Goal: Obtain resource: Download file/media

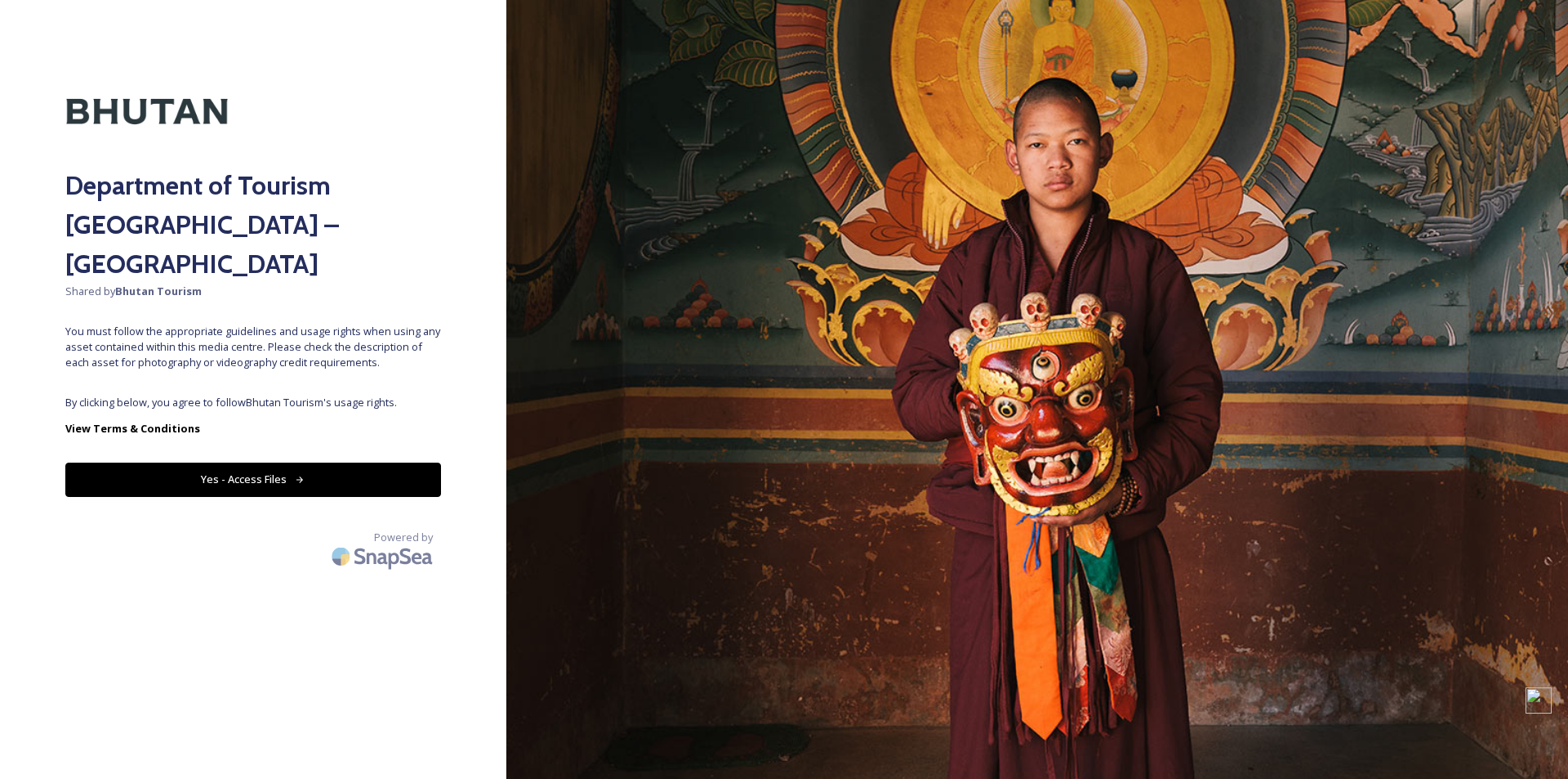
click at [230, 394] on span "By clicking below, you agree to follow Bhutan Tourism 's usage rights." at bounding box center [253, 402] width 375 height 15
click at [251, 462] on button "Yes - Access Files" at bounding box center [253, 479] width 375 height 34
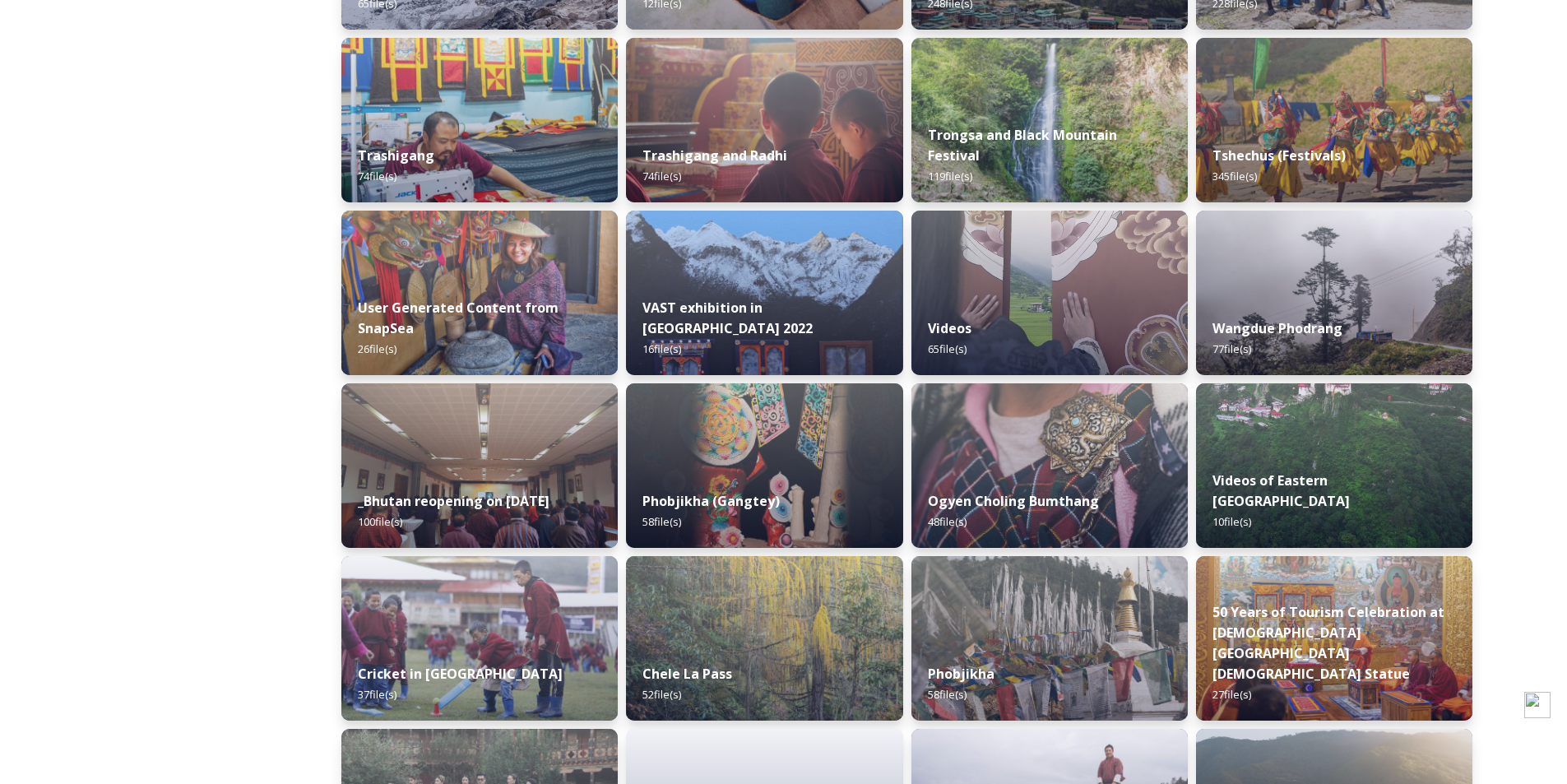
scroll to position [1741, 0]
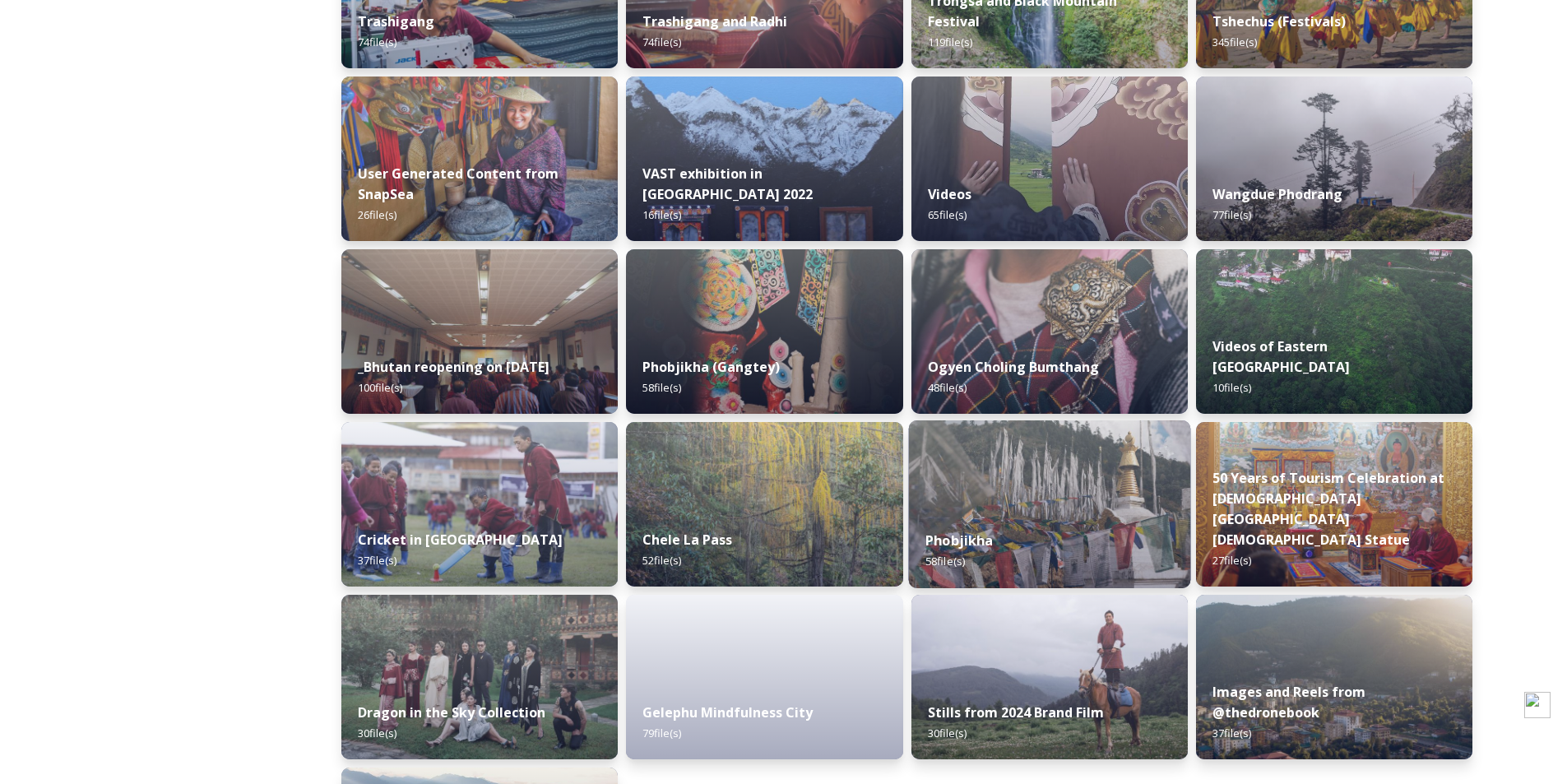
click at [1045, 532] on div "Phobjikha 58 file(s)" at bounding box center [1048, 551] width 282 height 75
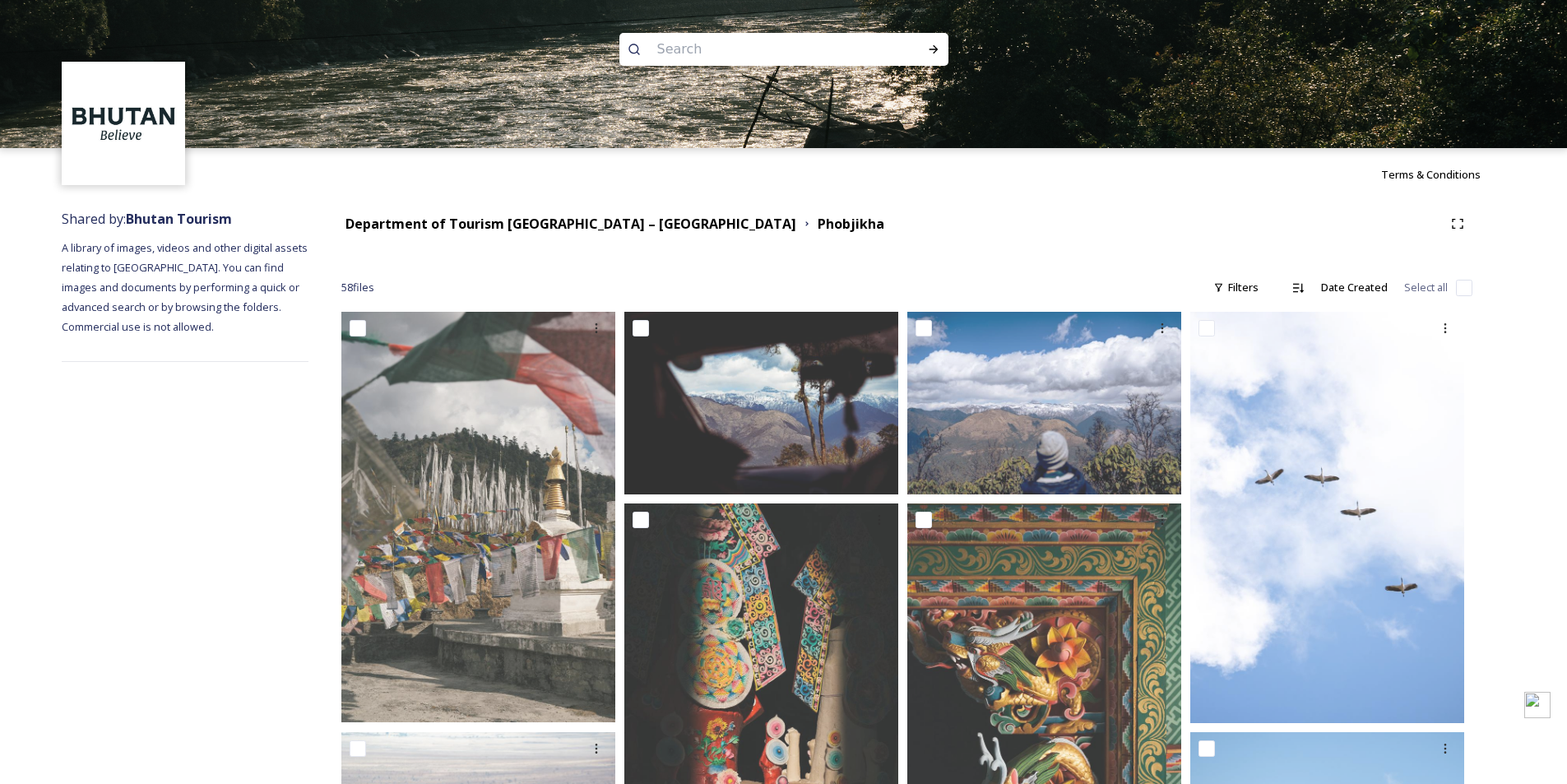
click at [667, 47] on input at bounding box center [762, 49] width 225 height 36
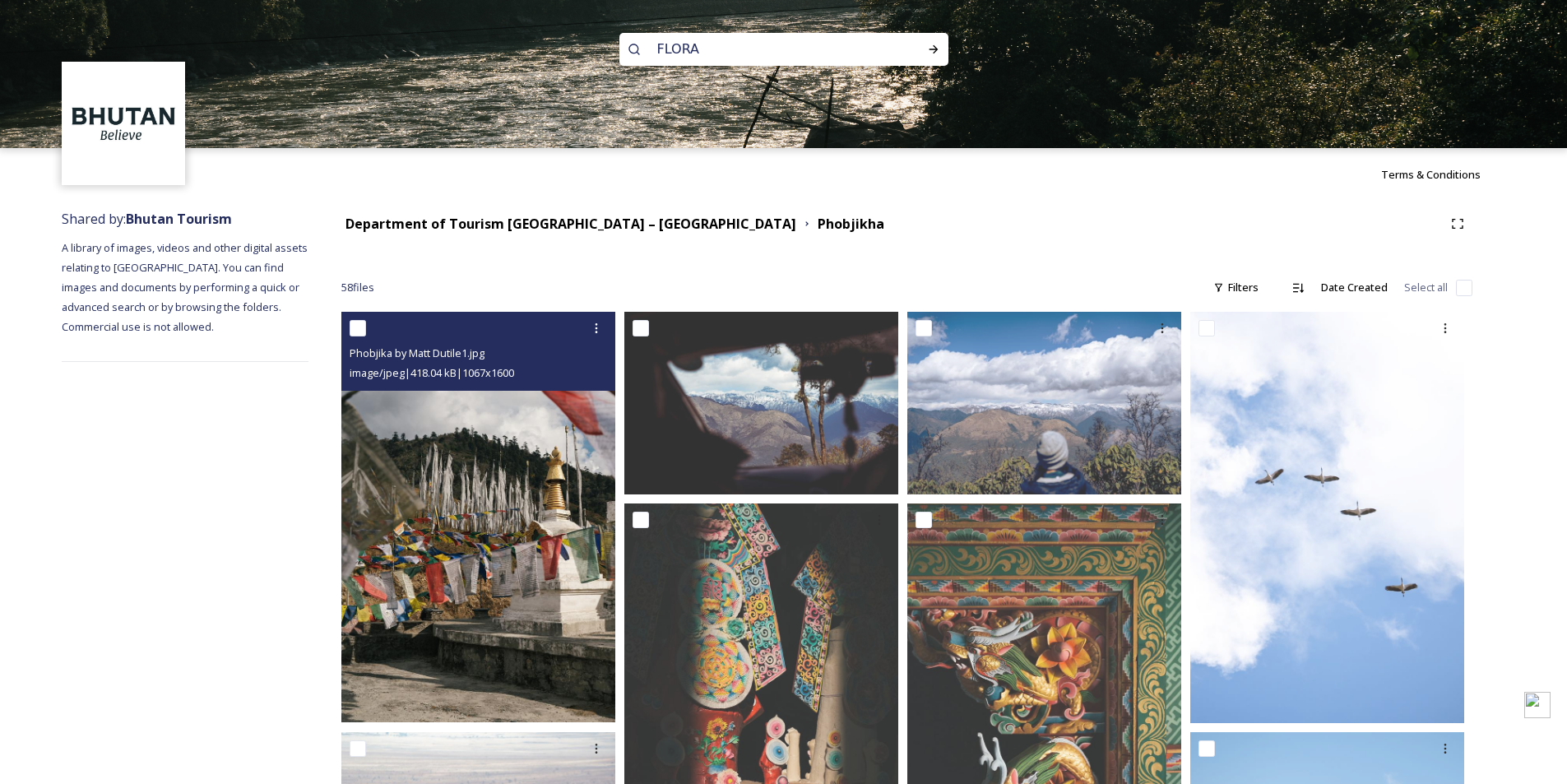
type input "FLORA"
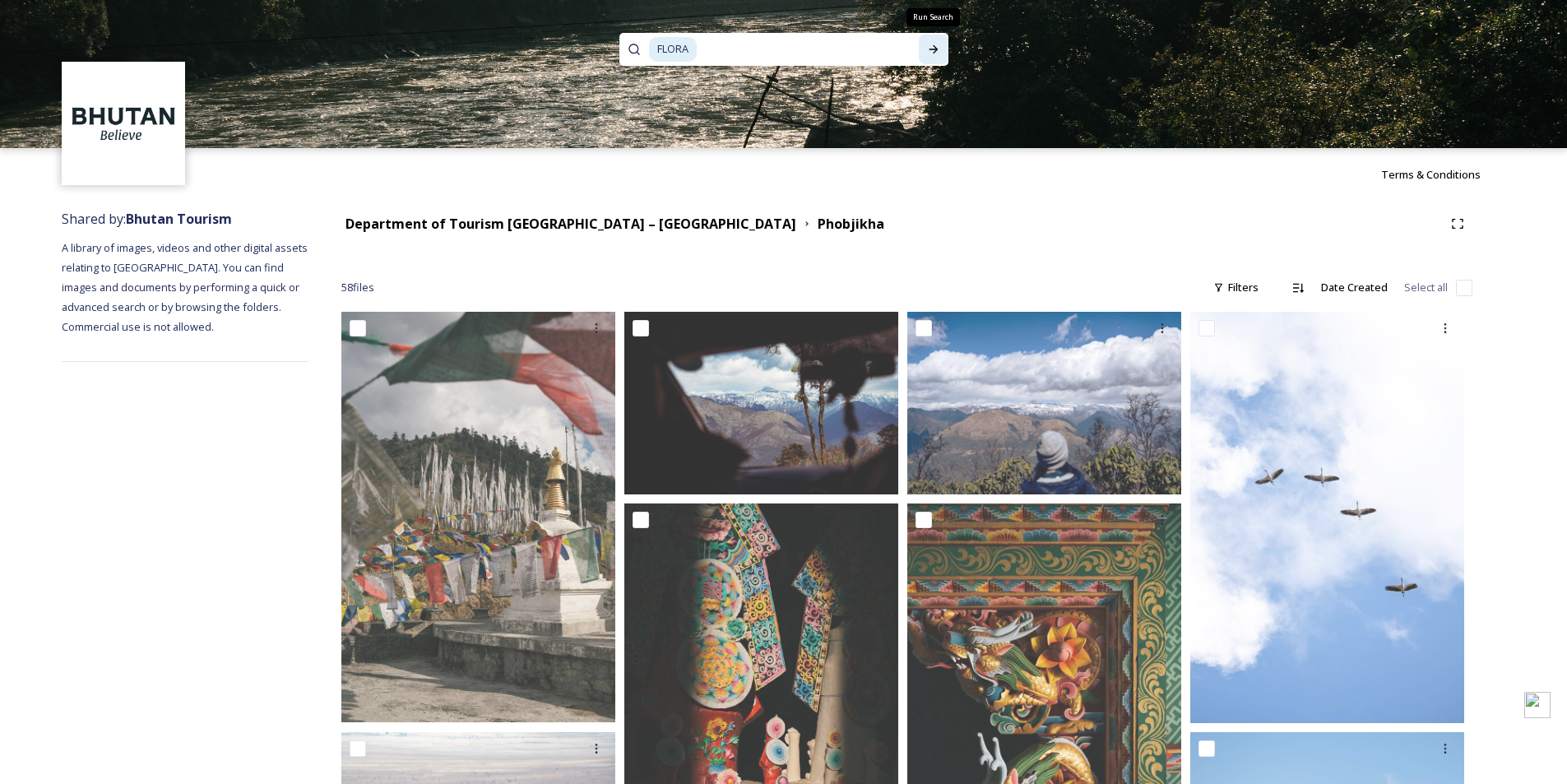
click at [941, 37] on div "Run Search" at bounding box center [934, 48] width 29 height 29
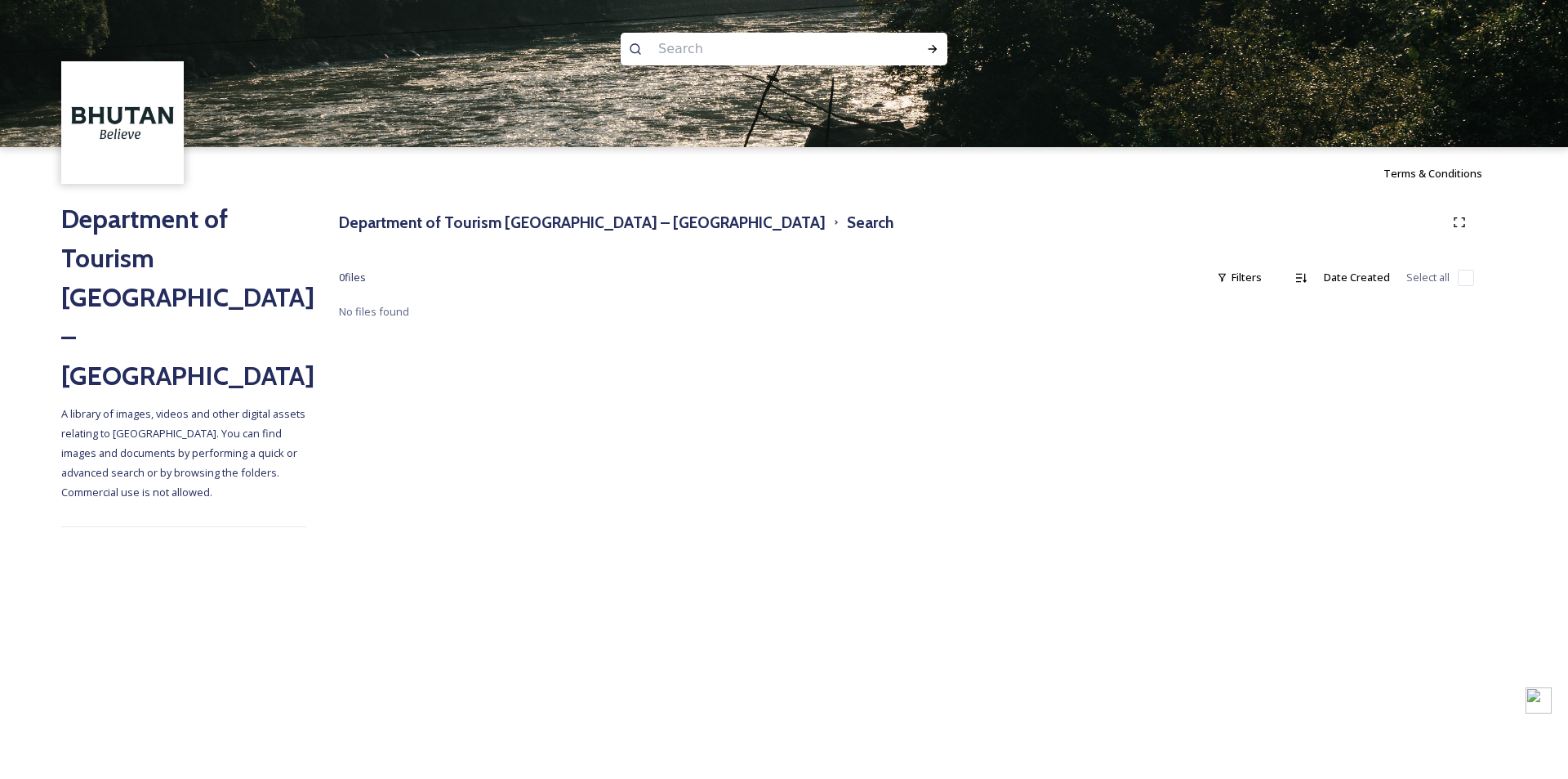
click at [702, 46] on input at bounding box center [762, 49] width 223 height 36
click at [933, 45] on icon at bounding box center [933, 49] width 13 height 13
click at [685, 41] on input "FAUNA" at bounding box center [762, 49] width 223 height 36
type input "FLOWERS"
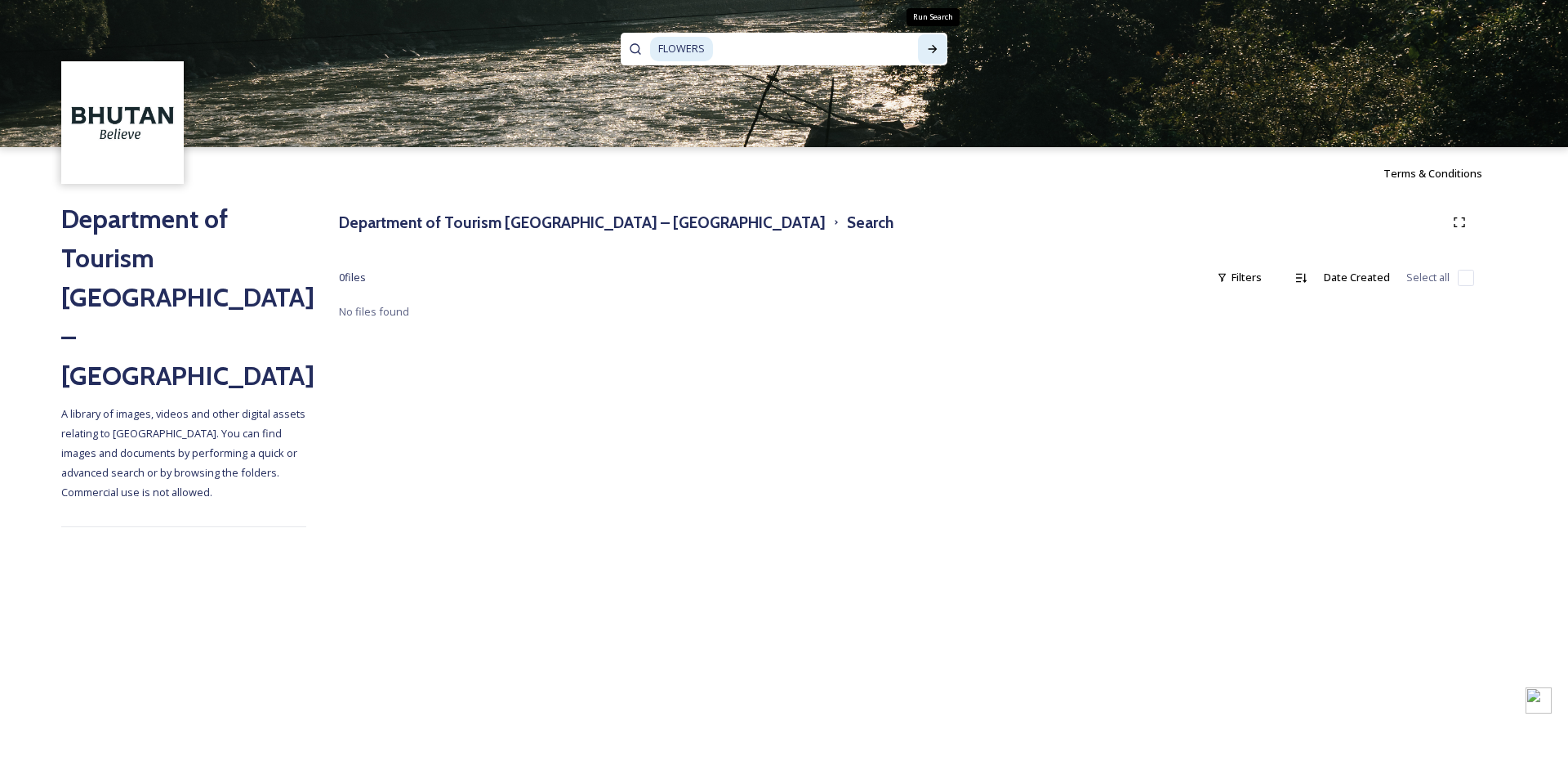
click at [938, 52] on icon at bounding box center [933, 49] width 13 height 13
click at [714, 43] on div "FLOWERS" at bounding box center [779, 49] width 256 height 33
type input "F"
type input "FORESTS"
click at [923, 47] on div "Run Search" at bounding box center [933, 48] width 29 height 29
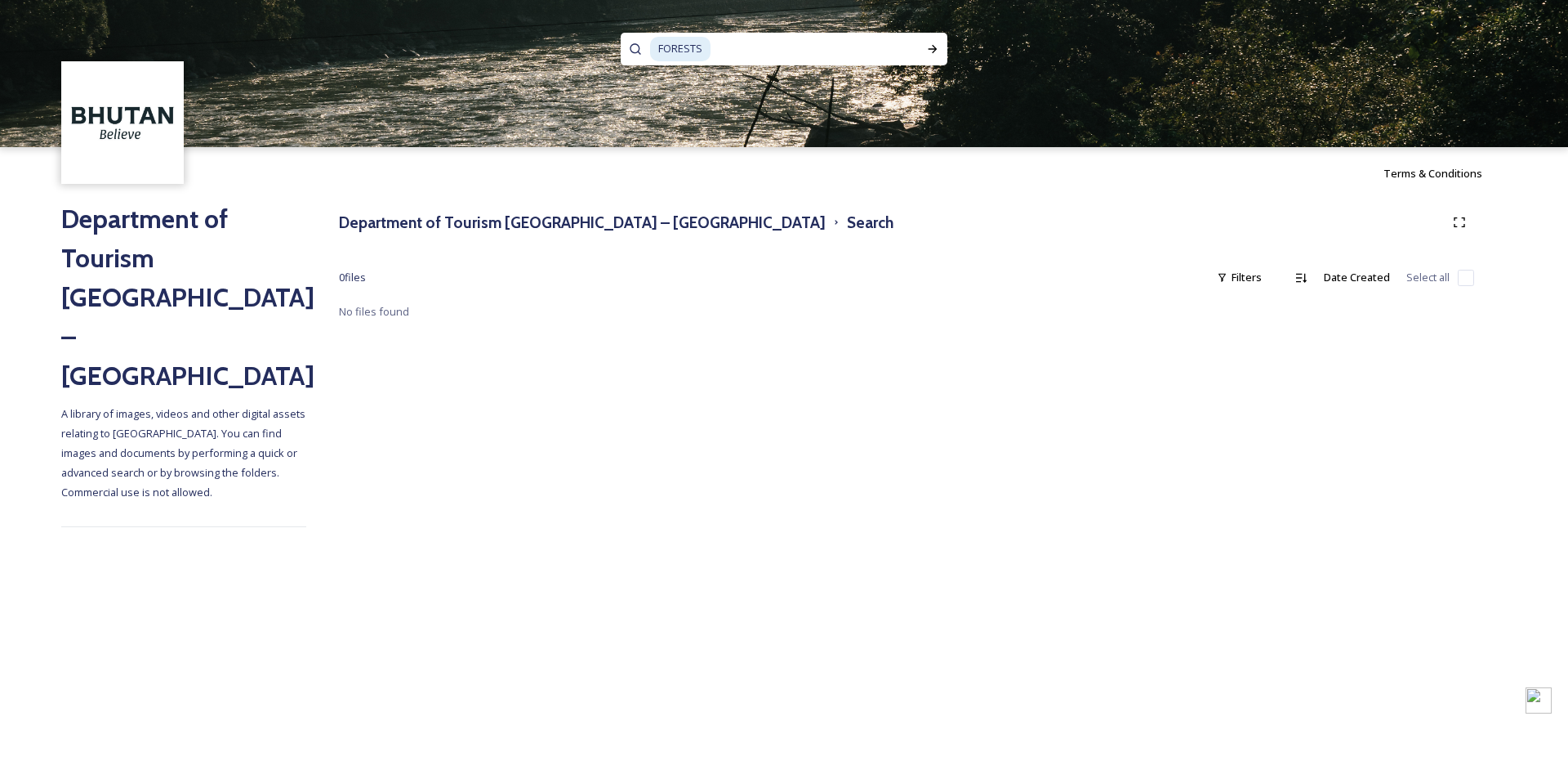
click at [679, 52] on span "FORESTS" at bounding box center [681, 48] width 60 height 24
click at [933, 47] on icon at bounding box center [933, 49] width 13 height 13
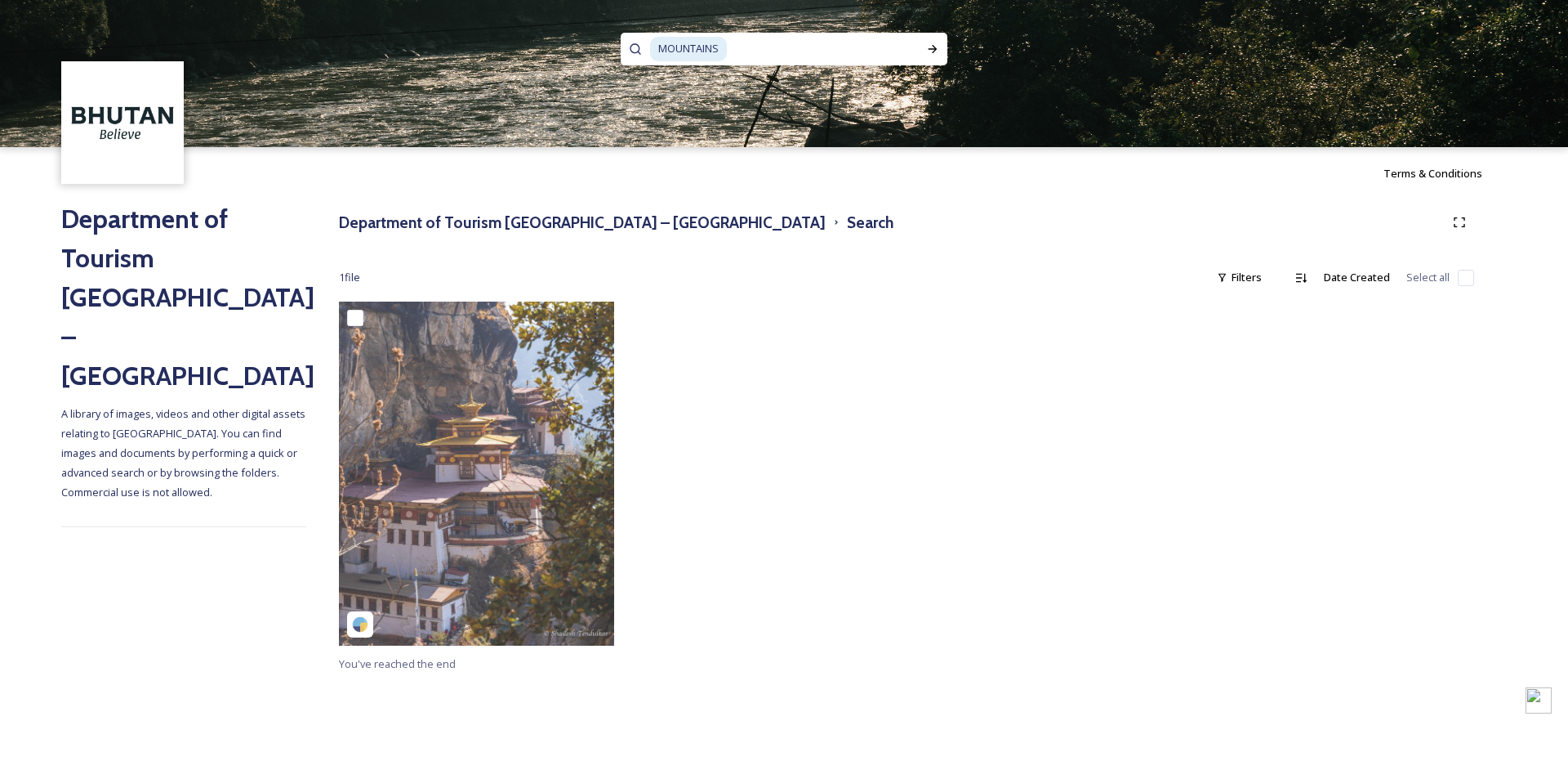
click at [689, 52] on span "MOUNTAINS" at bounding box center [688, 48] width 76 height 24
click at [926, 48] on icon at bounding box center [933, 49] width 13 height 13
click at [138, 406] on span "A library of images, videos and other digital assets relating to [GEOGRAPHIC_DA…" at bounding box center [185, 453] width 247 height 93
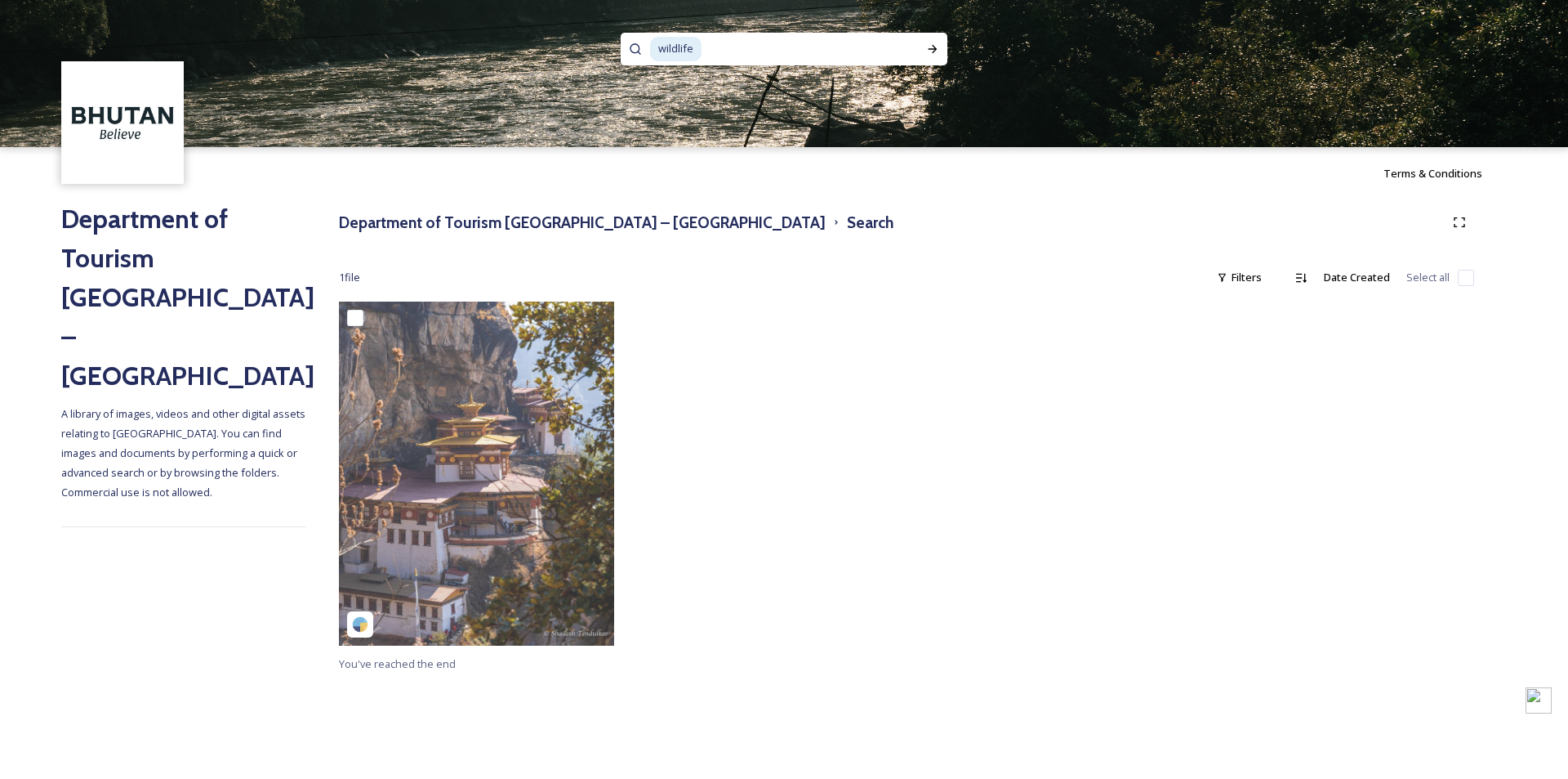
click at [703, 50] on input at bounding box center [802, 49] width 198 height 36
click at [690, 47] on span "wildlife" at bounding box center [676, 48] width 52 height 24
click at [704, 50] on input at bounding box center [802, 49] width 198 height 36
type input "M"
click at [712, 48] on input at bounding box center [762, 49] width 223 height 36
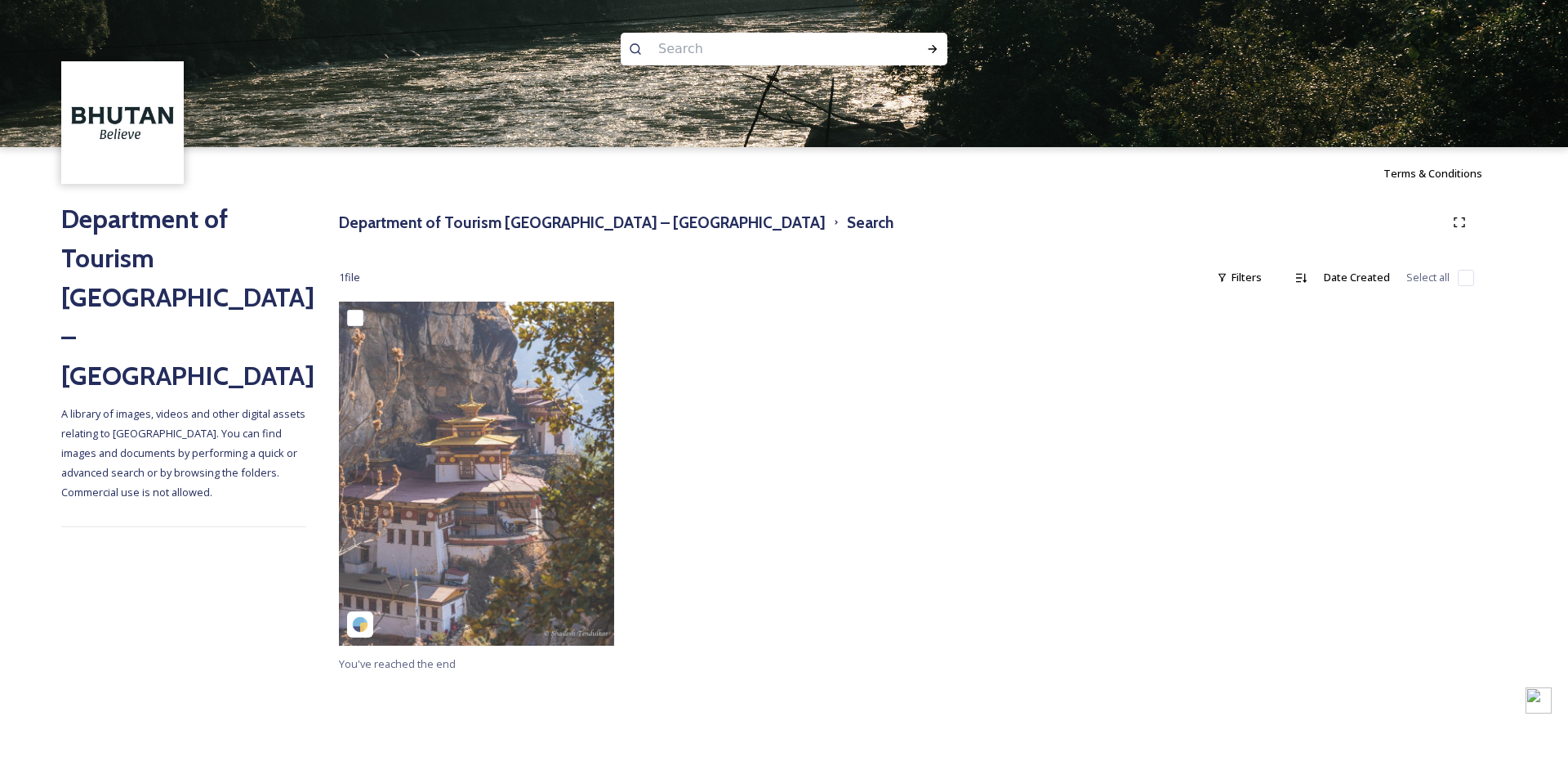
click at [765, 48] on input at bounding box center [762, 49] width 223 height 36
type input "takin"
click at [929, 39] on div "Run Search" at bounding box center [933, 48] width 29 height 29
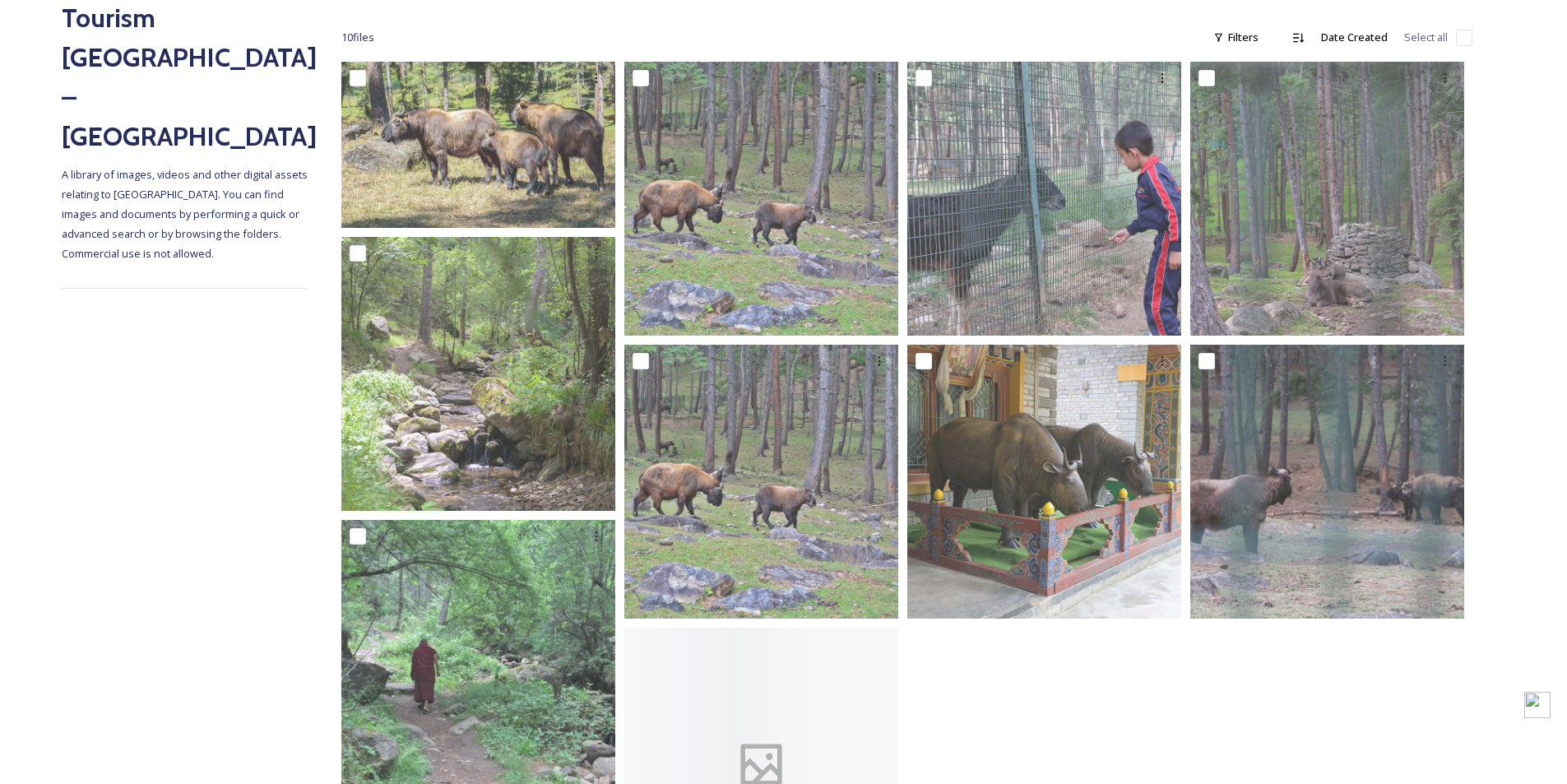
scroll to position [247, 0]
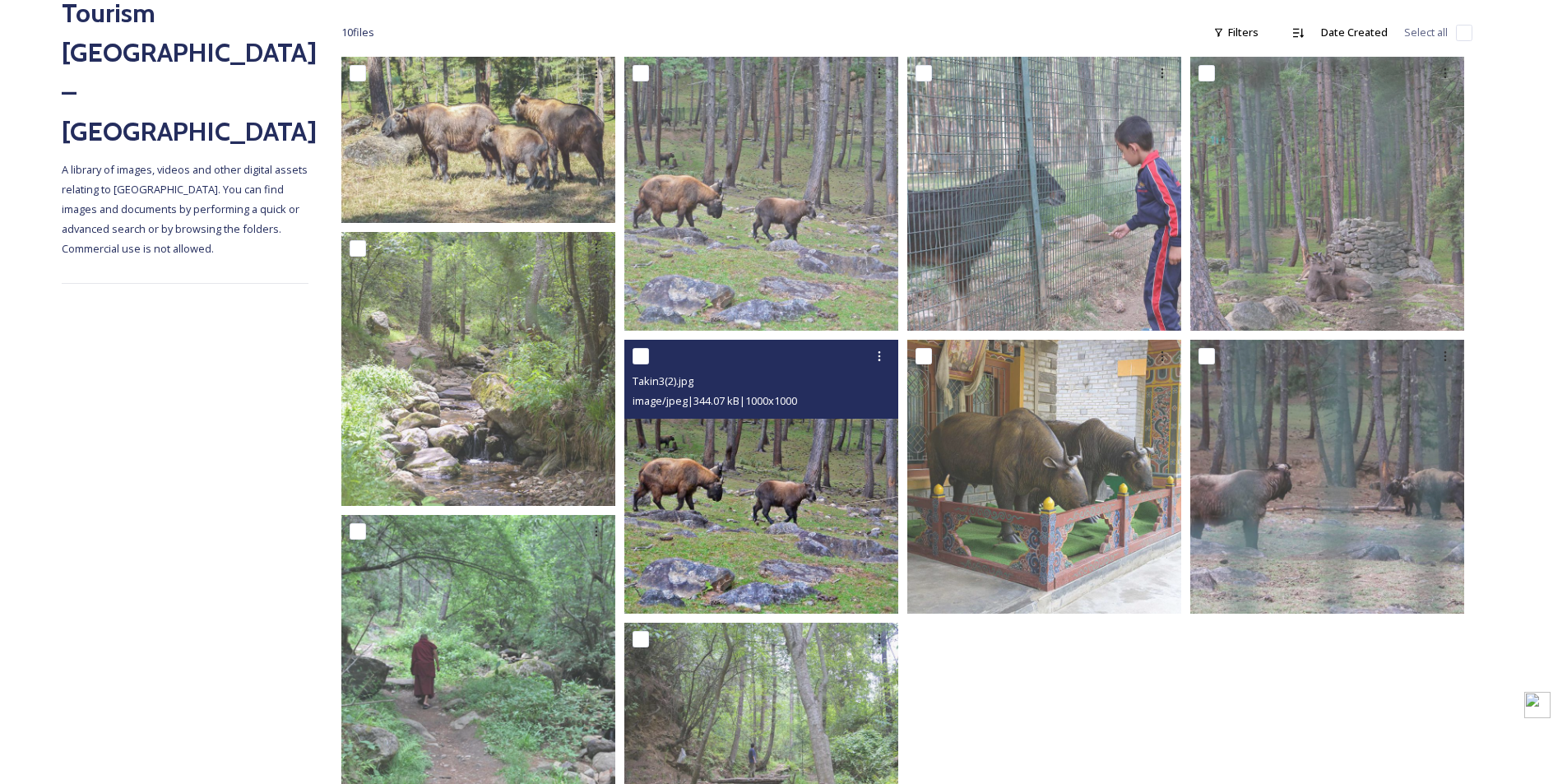
drag, startPoint x: 737, startPoint y: 406, endPoint x: 703, endPoint y: 455, distance: 59.6
drag, startPoint x: 703, startPoint y: 455, endPoint x: 873, endPoint y: 354, distance: 197.7
click at [877, 358] on icon at bounding box center [879, 356] width 13 height 13
click at [861, 424] on span "Download" at bounding box center [859, 423] width 50 height 15
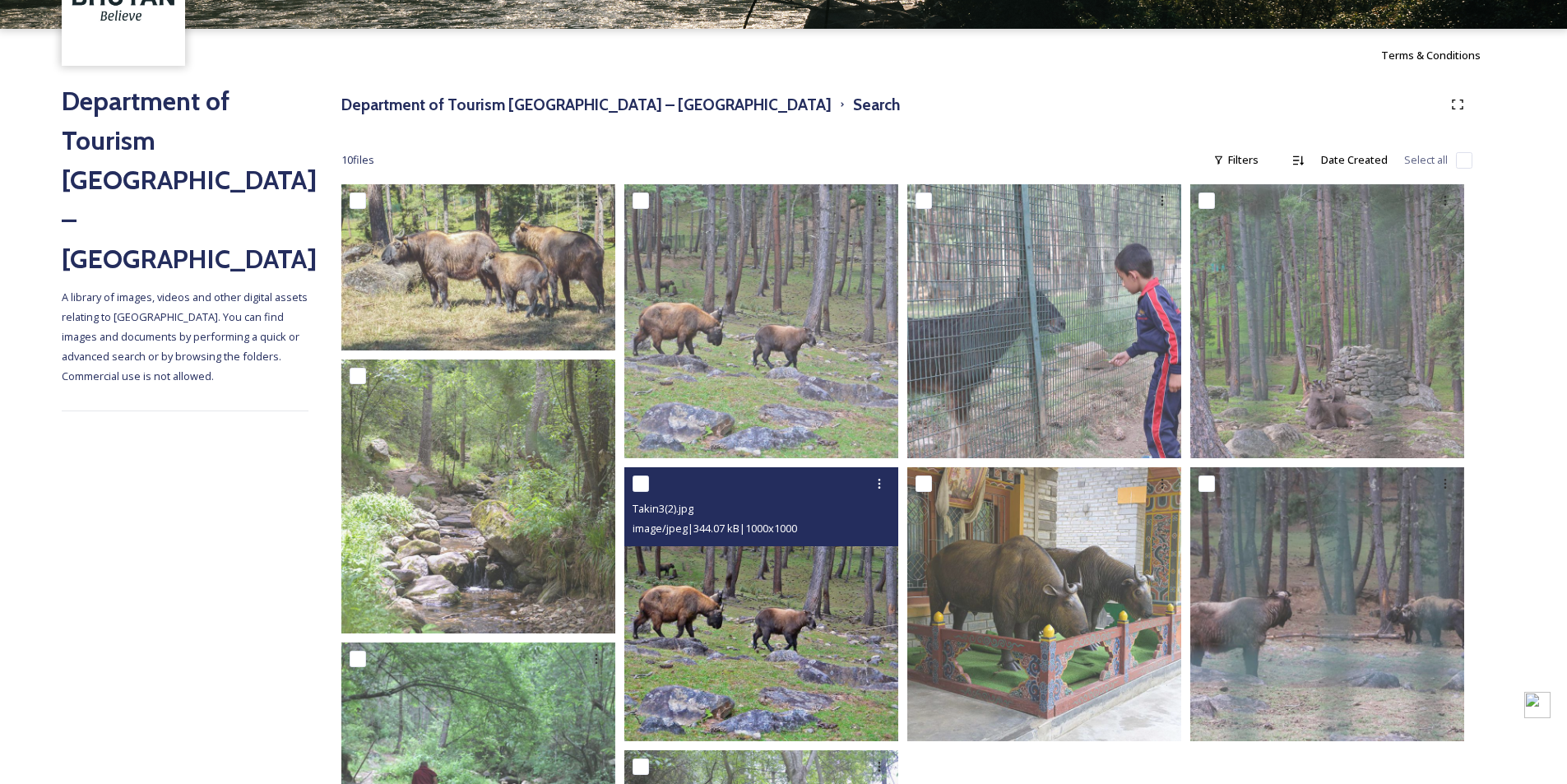
scroll to position [0, 0]
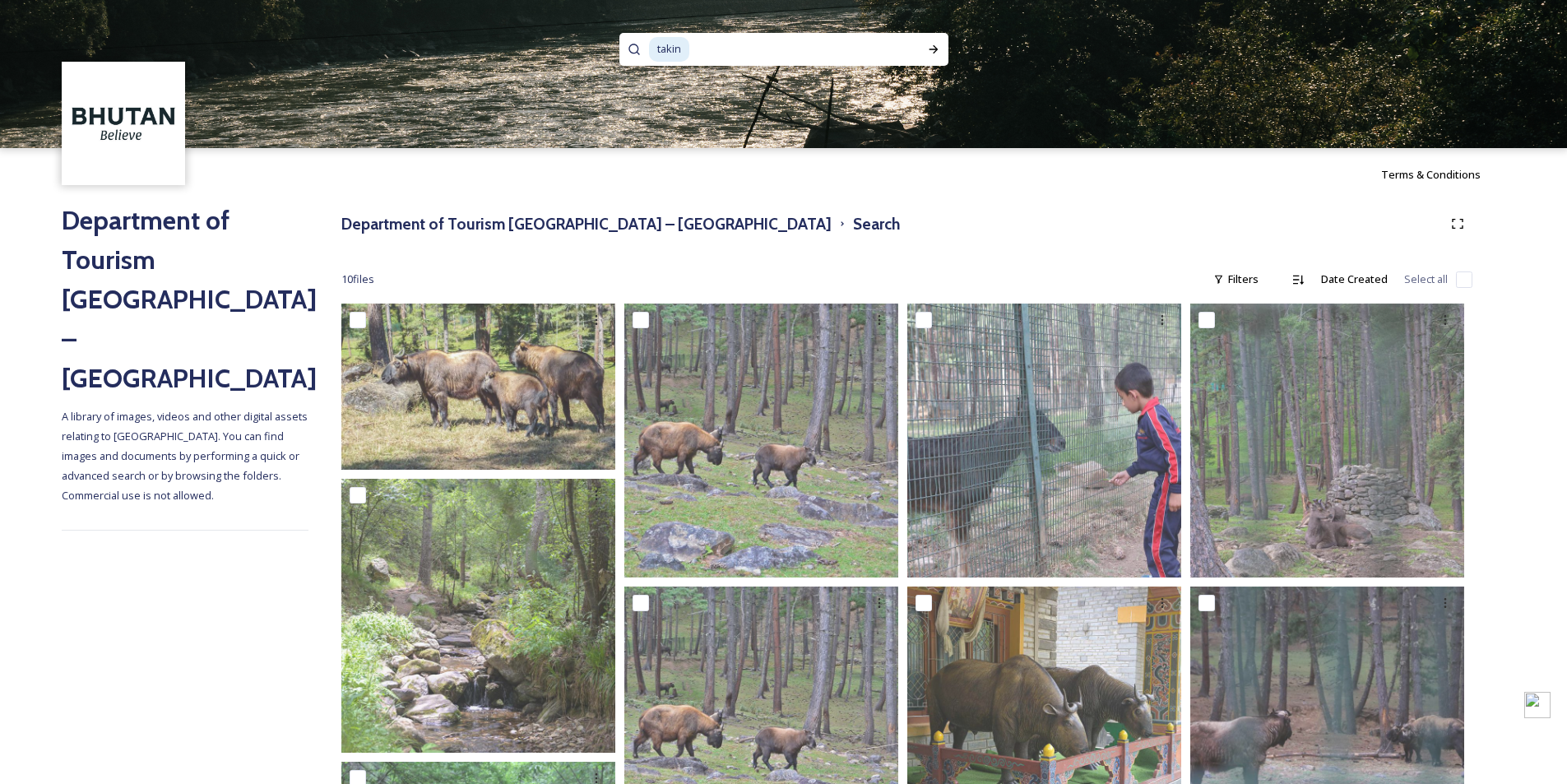
click at [687, 48] on span "takin" at bounding box center [670, 48] width 40 height 24
drag, startPoint x: 710, startPoint y: 47, endPoint x: 547, endPoint y: 47, distance: 163.0
click at [549, 47] on div "takin" at bounding box center [784, 74] width 1567 height 148
type input "t"
click at [945, 45] on div "Run Search" at bounding box center [934, 48] width 29 height 29
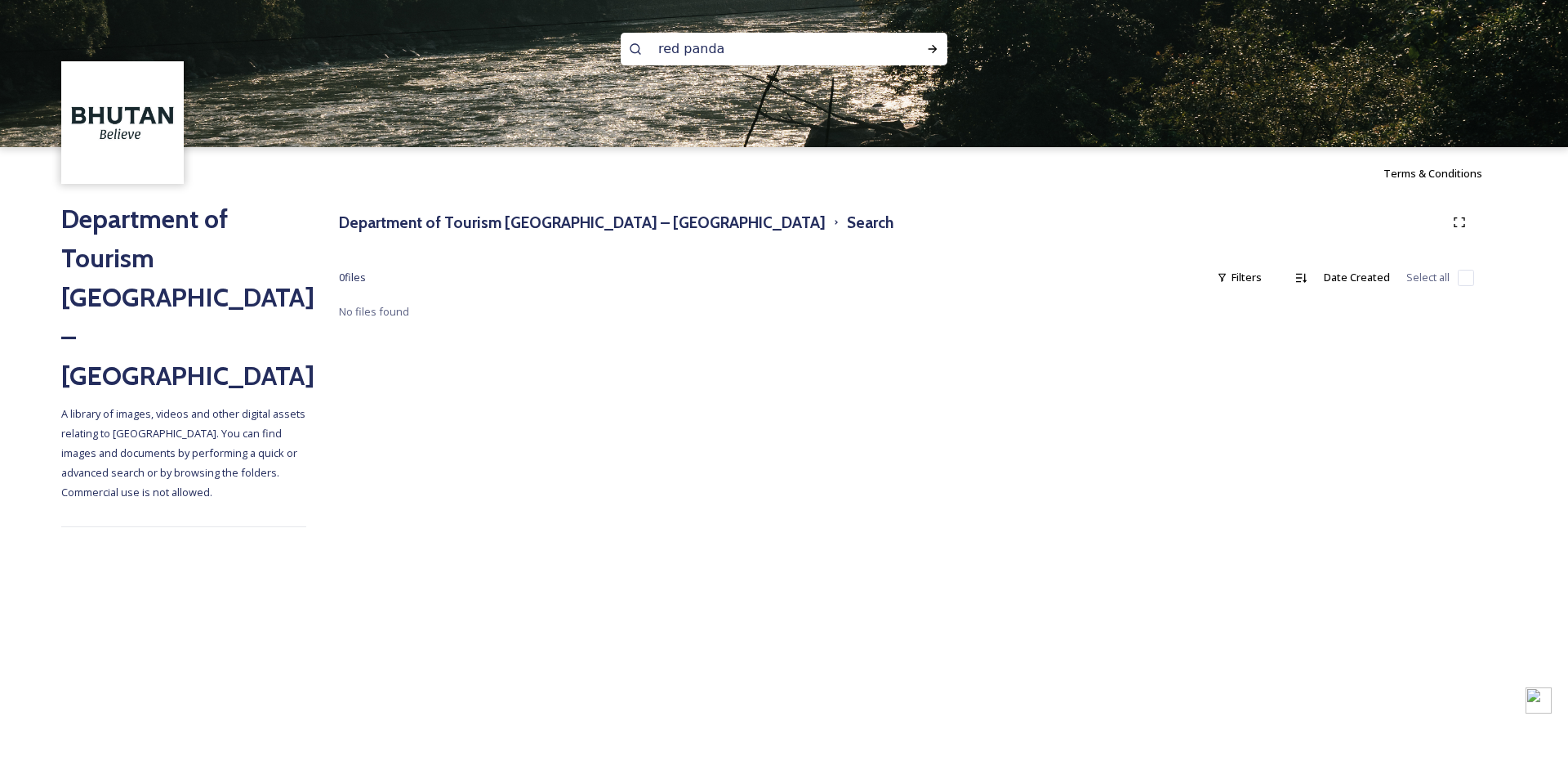
click at [727, 43] on input "red panda" at bounding box center [762, 49] width 223 height 36
type input "r"
click at [663, 51] on input at bounding box center [762, 49] width 223 height 36
click at [929, 50] on icon at bounding box center [933, 49] width 13 height 13
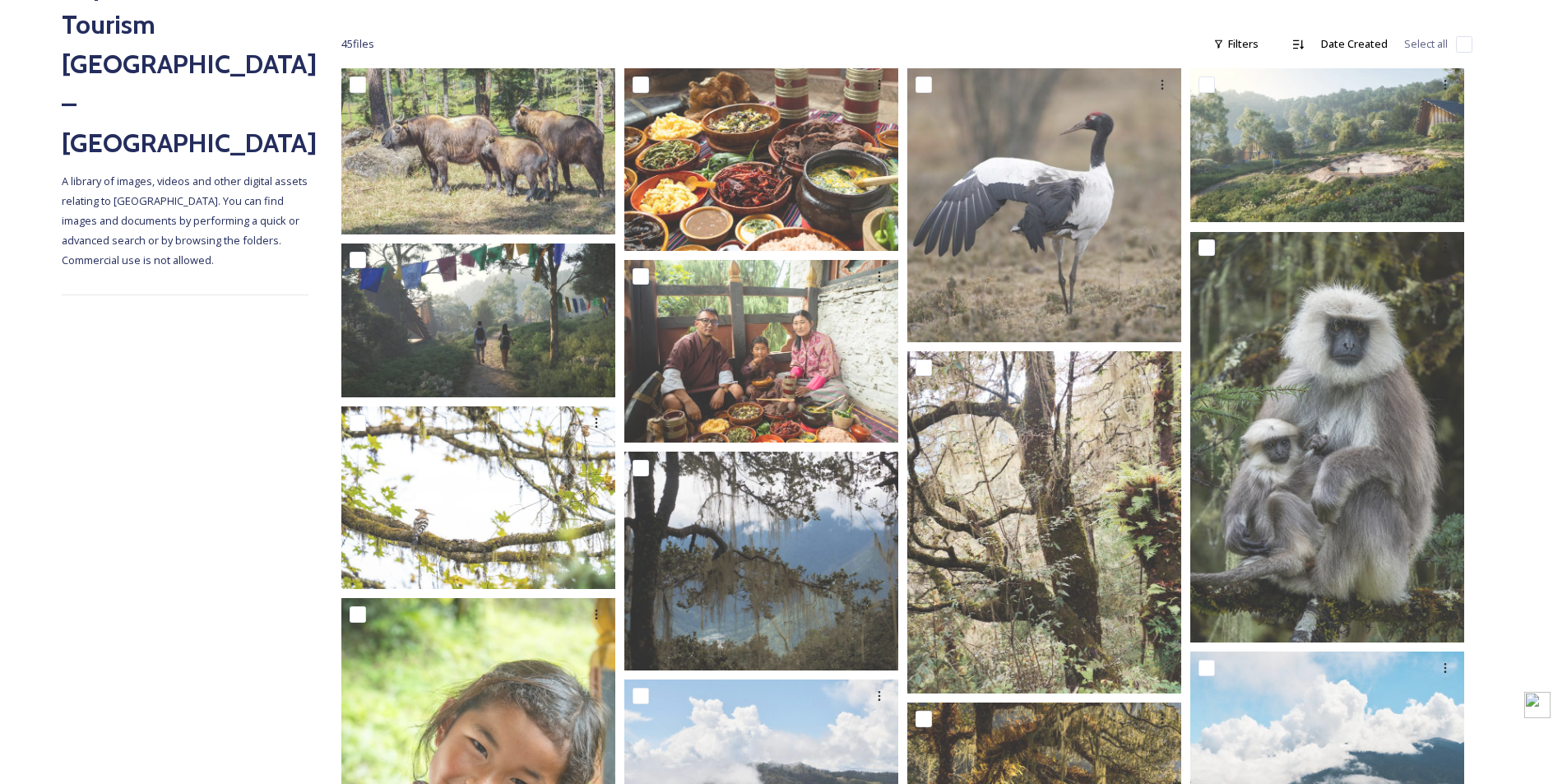
scroll to position [329, 0]
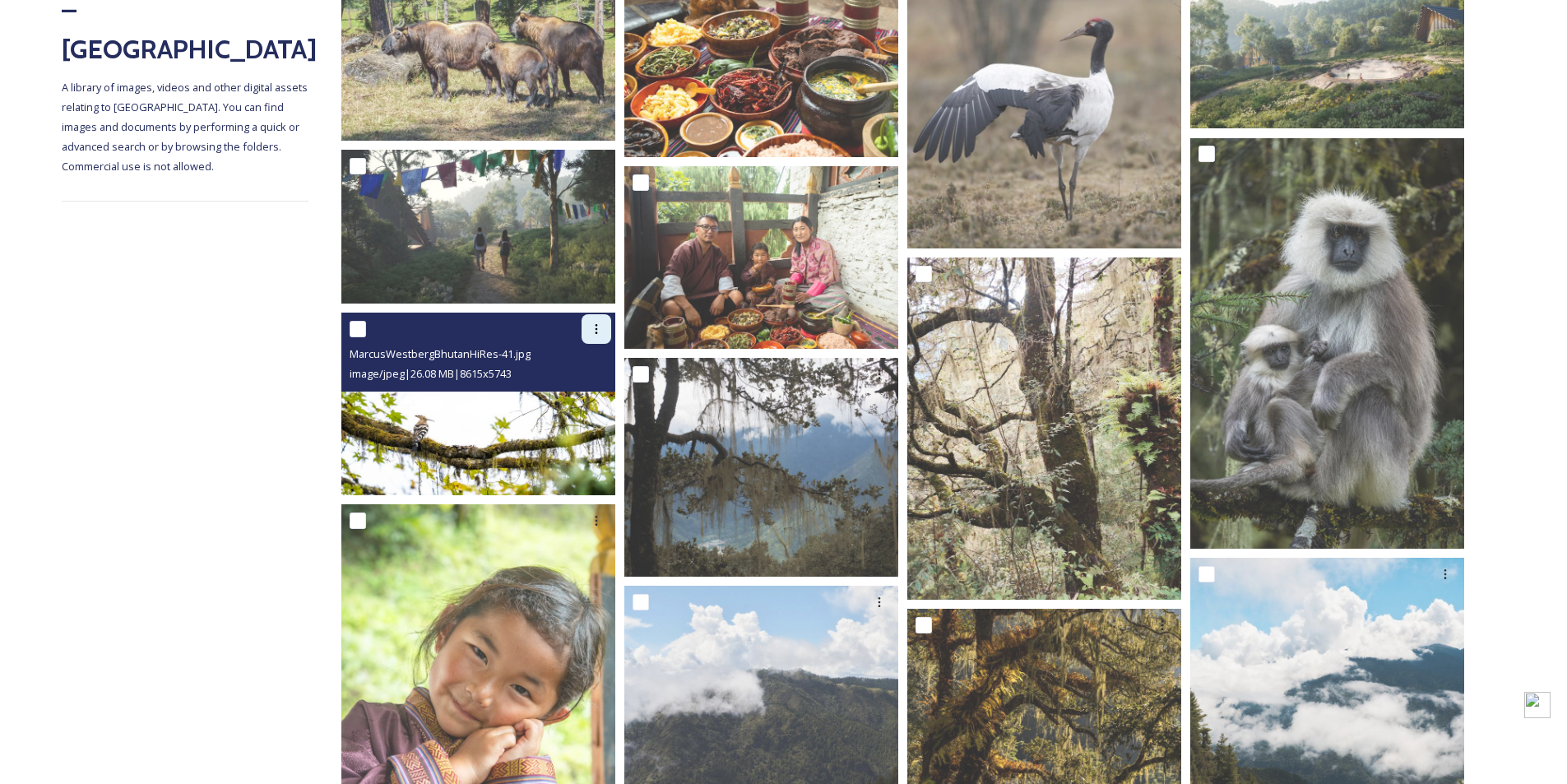
click at [593, 329] on icon at bounding box center [596, 329] width 13 height 13
click at [581, 397] on span "Download" at bounding box center [576, 398] width 50 height 15
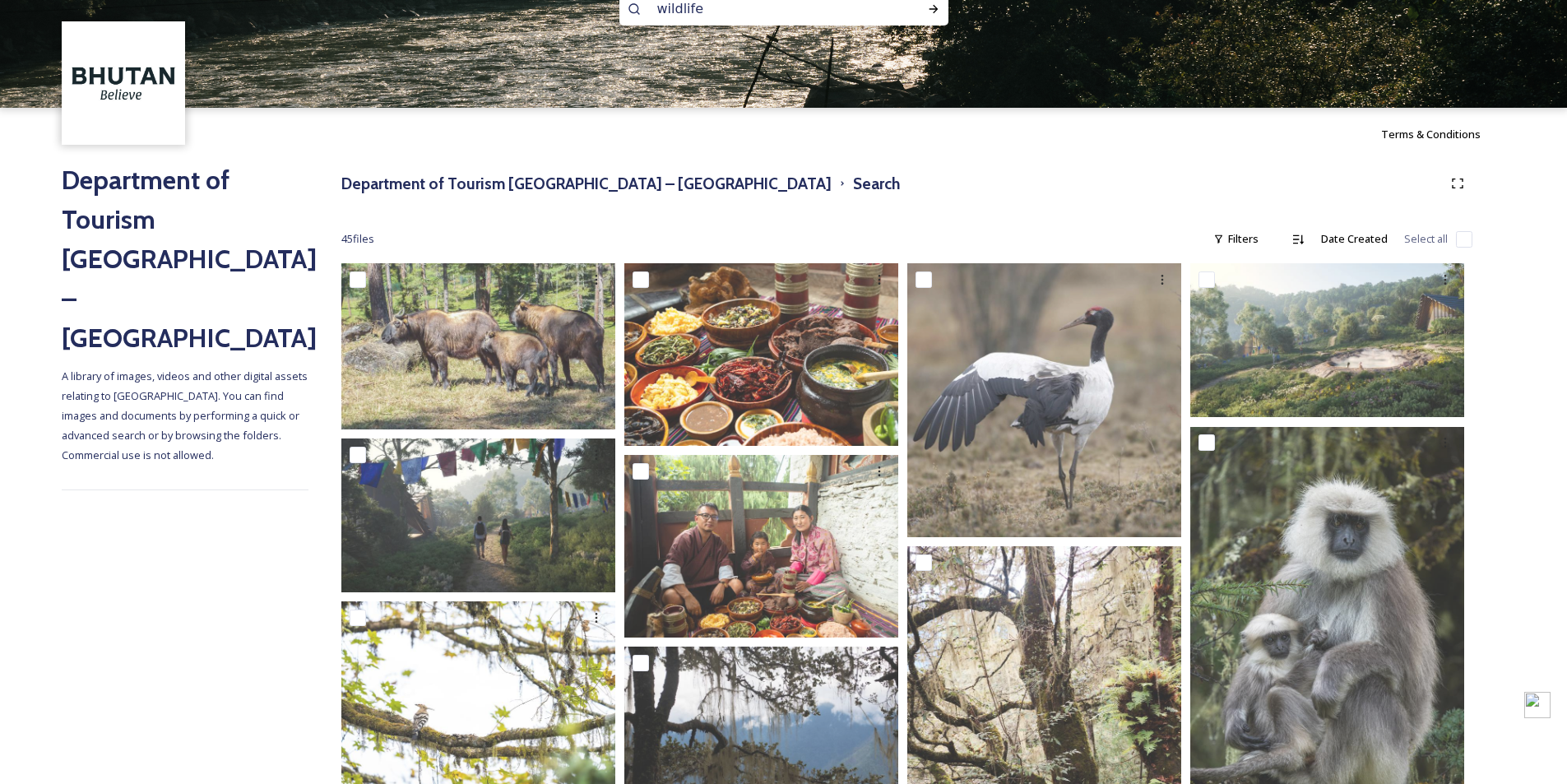
scroll to position [0, 0]
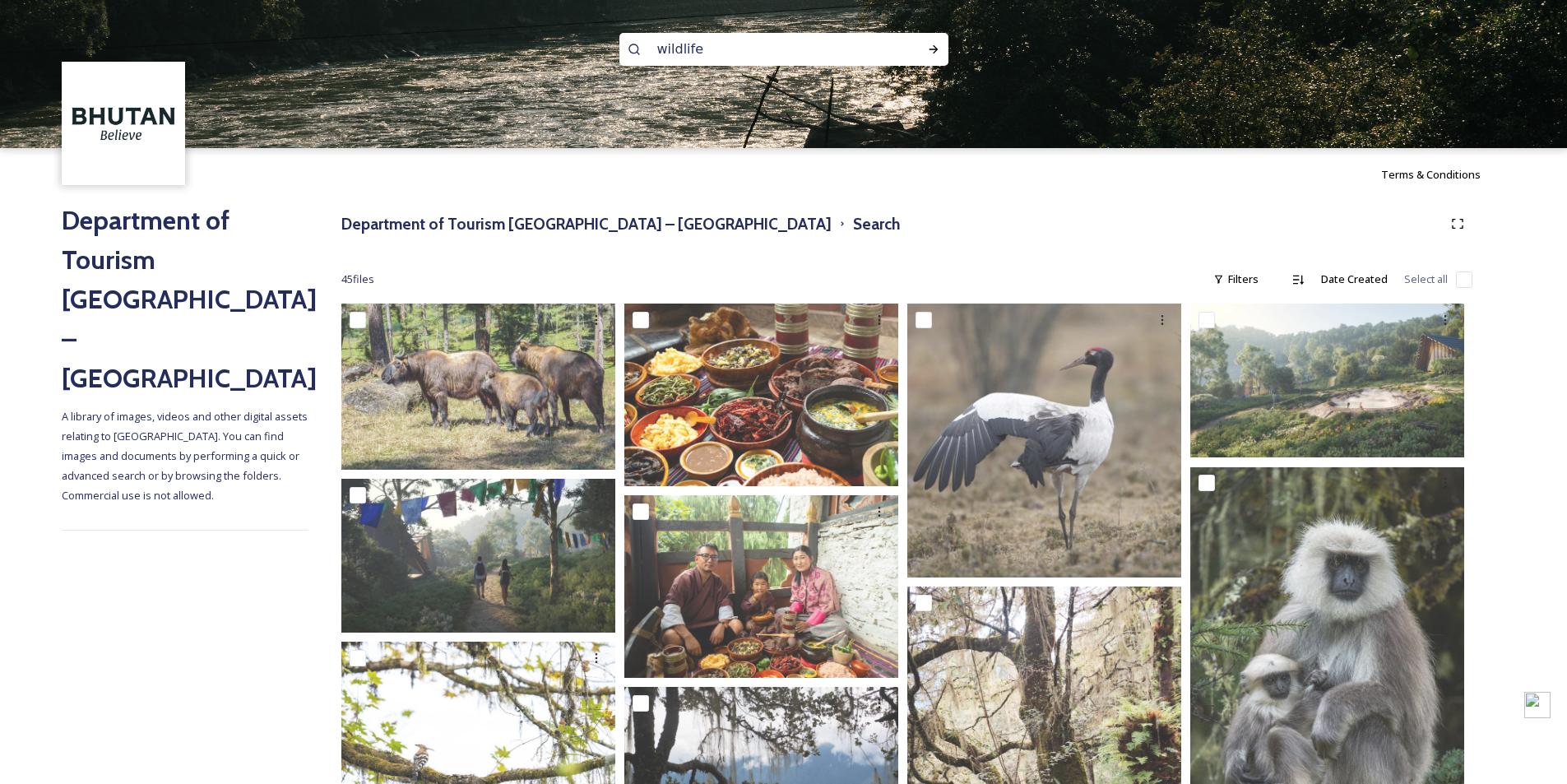
click at [704, 42] on input "wildlife" at bounding box center [762, 49] width 225 height 36
click at [830, 51] on input "wildlife" at bounding box center [762, 49] width 225 height 36
type input "w"
type input "homestays"
click at [934, 43] on icon at bounding box center [934, 49] width 13 height 13
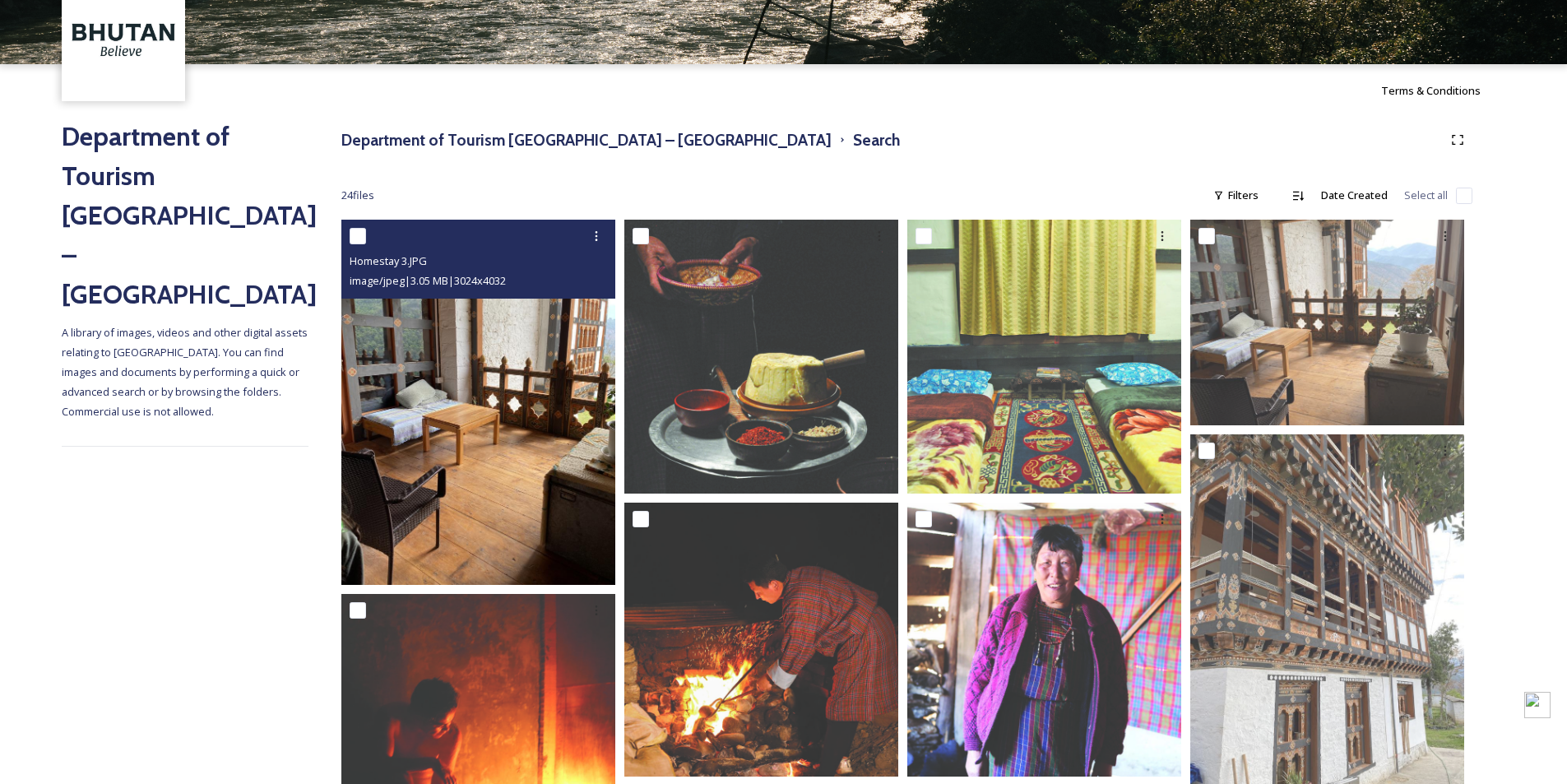
scroll to position [164, 0]
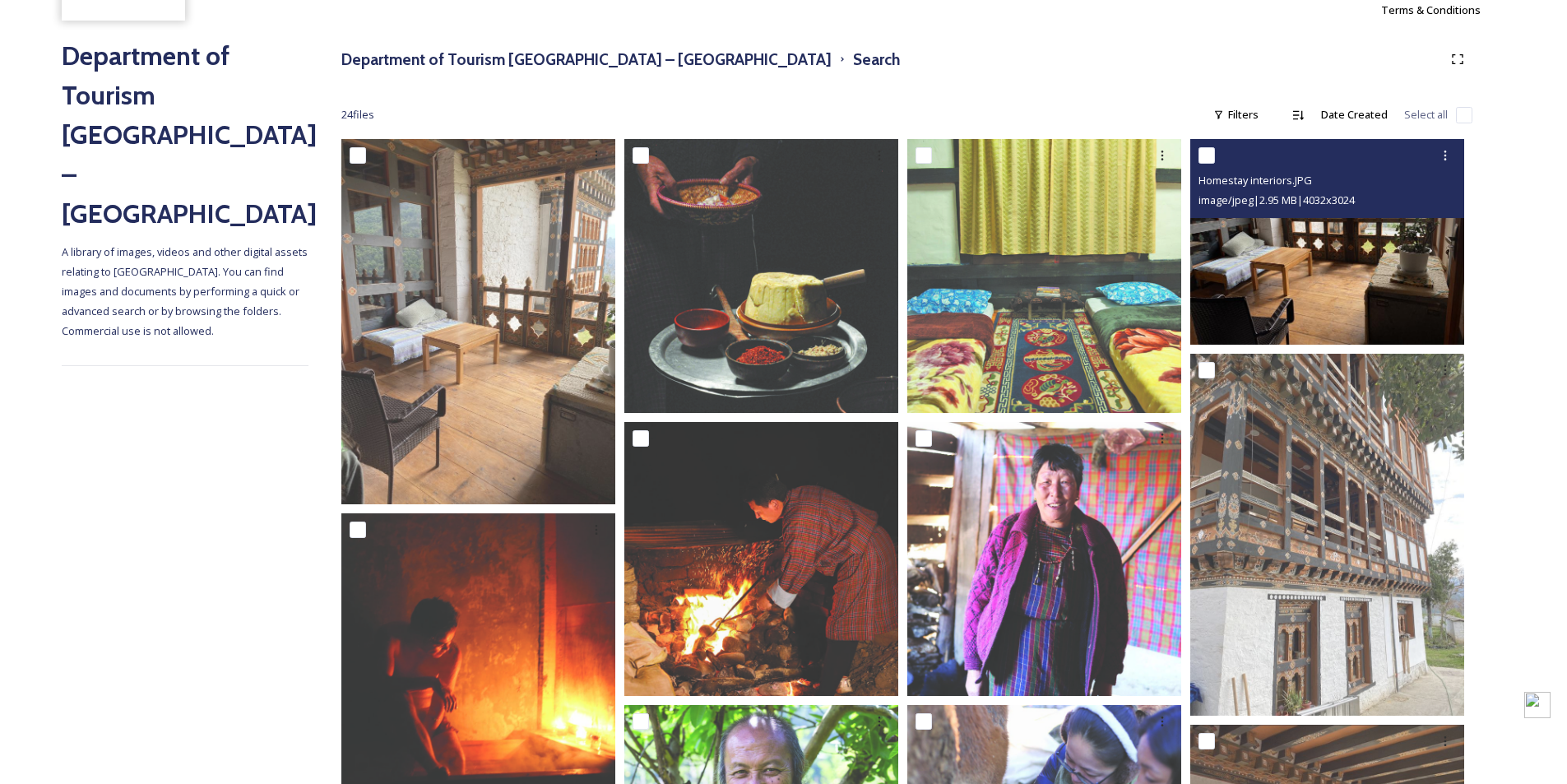
drag, startPoint x: 1293, startPoint y: 218, endPoint x: 1270, endPoint y: 249, distance: 38.6
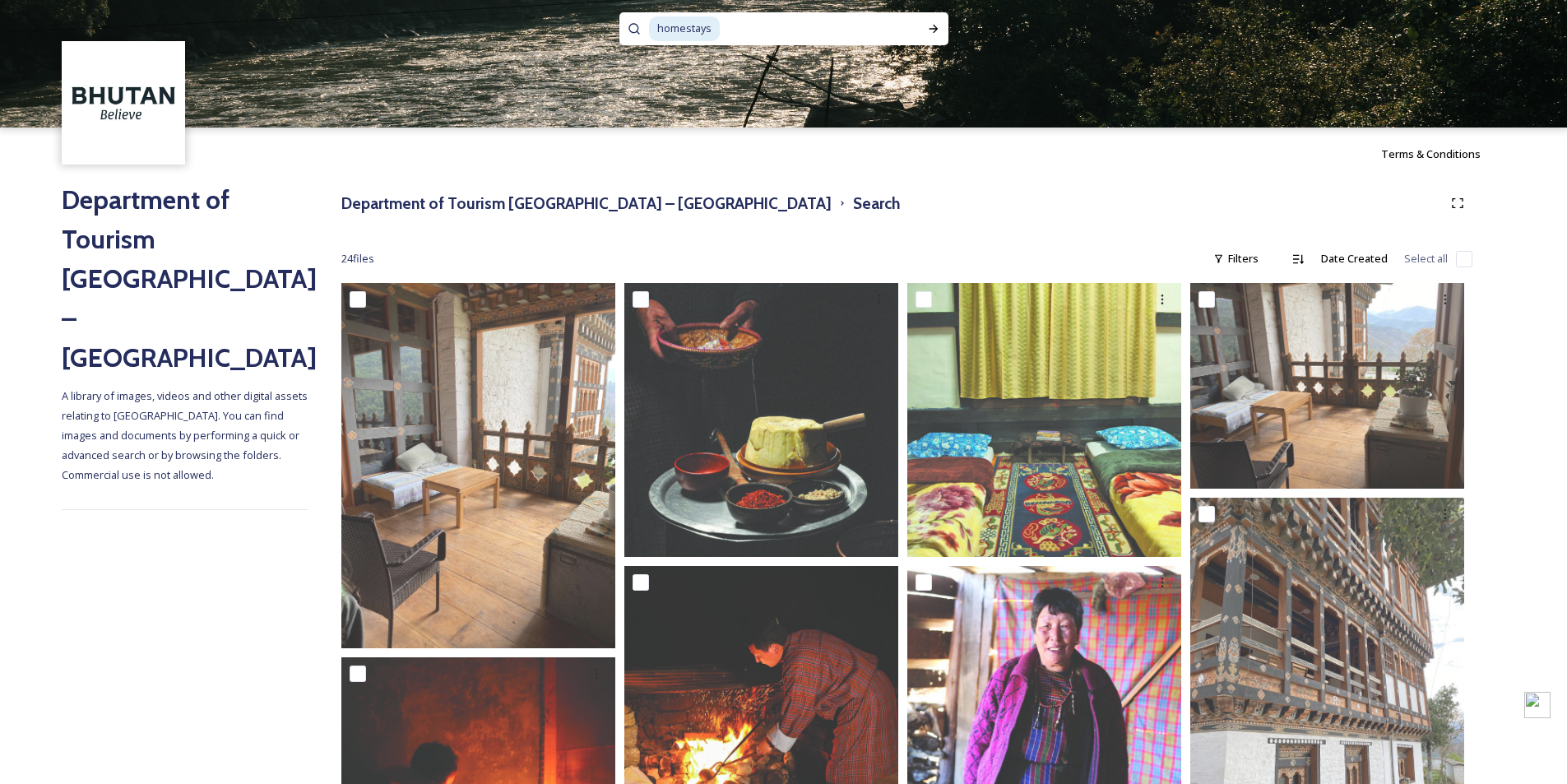
scroll to position [0, 0]
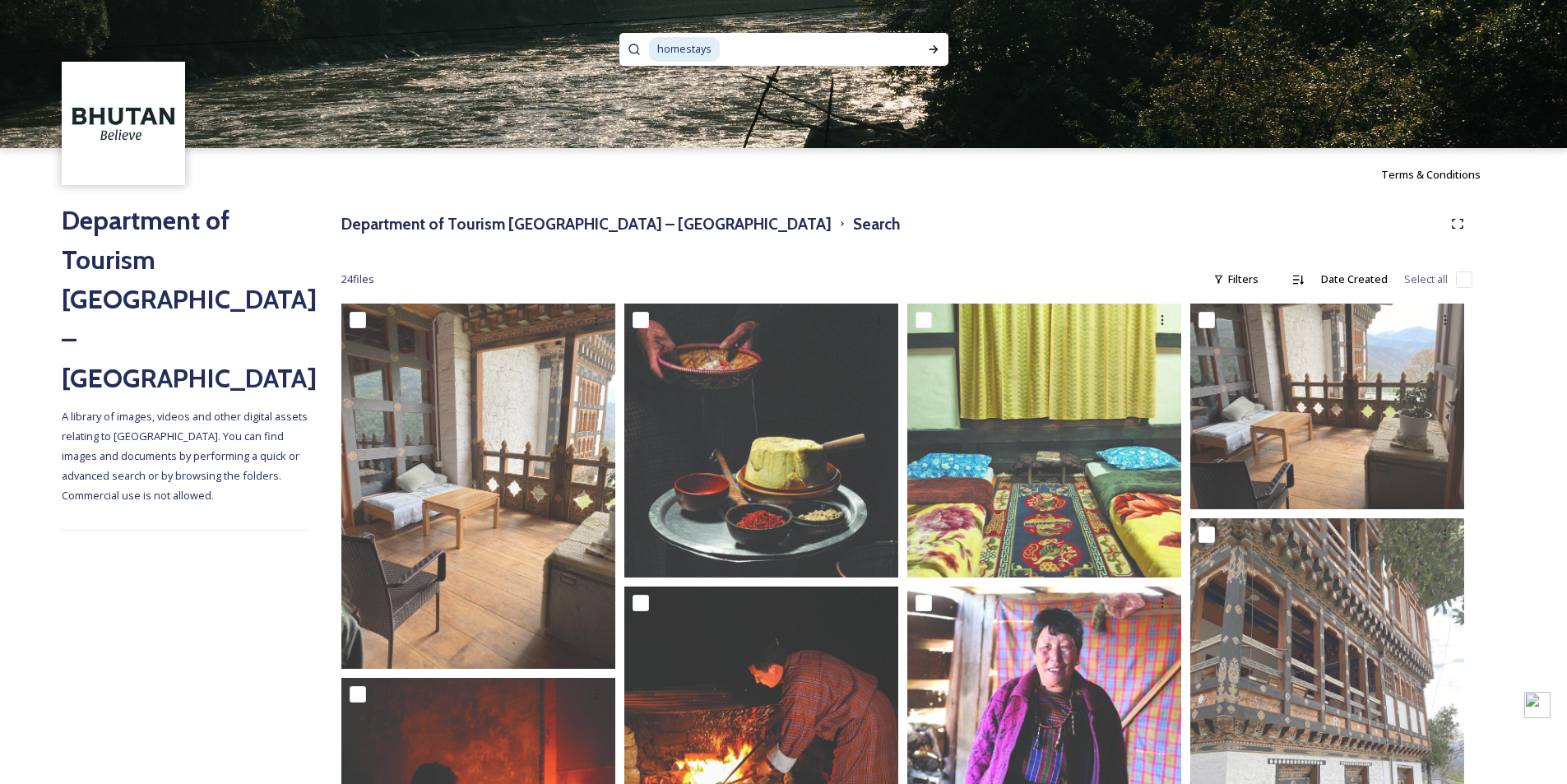
click at [727, 59] on input at bounding box center [816, 49] width 189 height 36
type input "h"
click at [538, 227] on h3 "Department of Tourism [GEOGRAPHIC_DATA] – [GEOGRAPHIC_DATA]" at bounding box center [587, 224] width 490 height 24
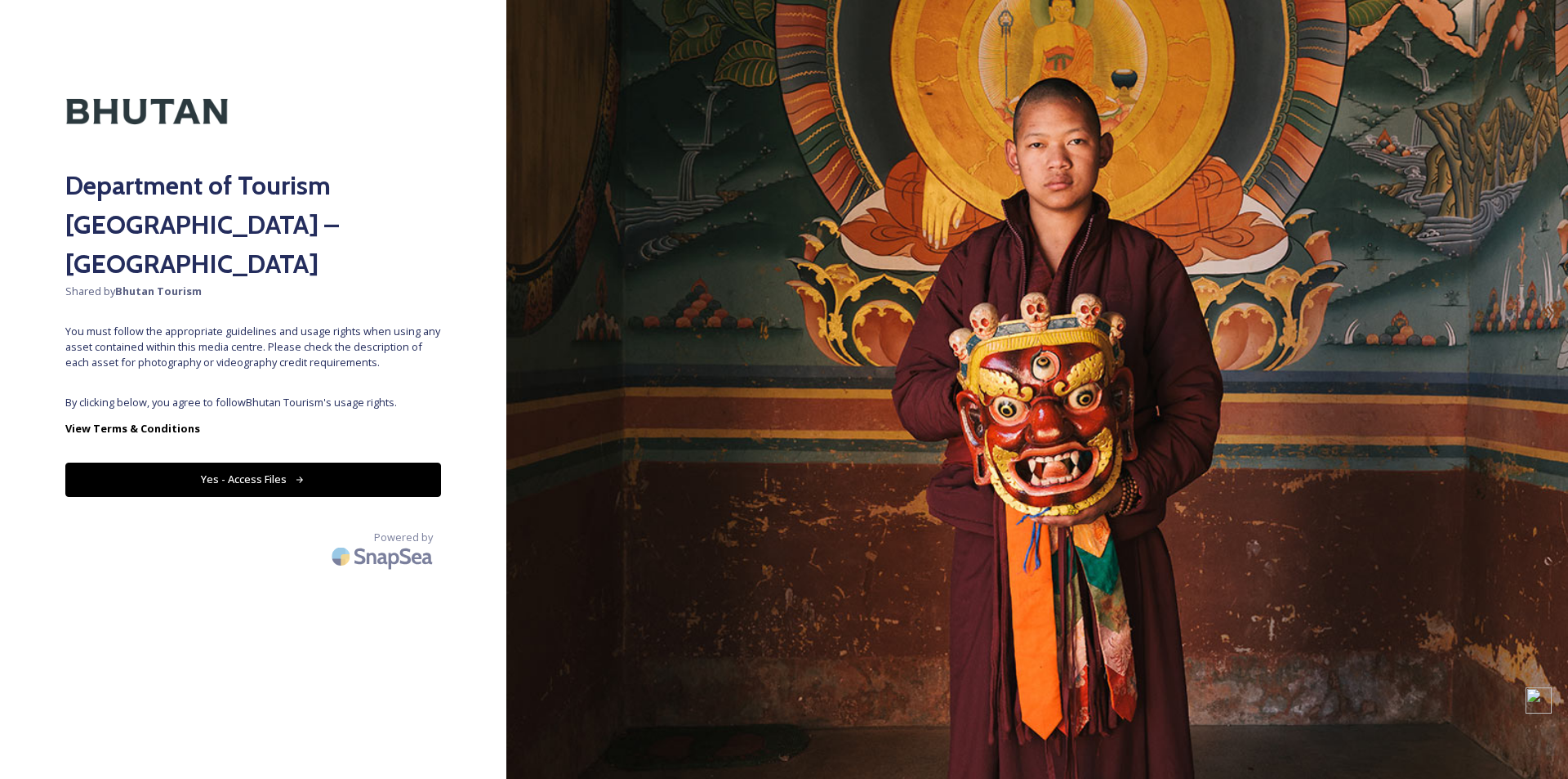
click at [277, 462] on button "Yes - Access Files" at bounding box center [253, 479] width 375 height 34
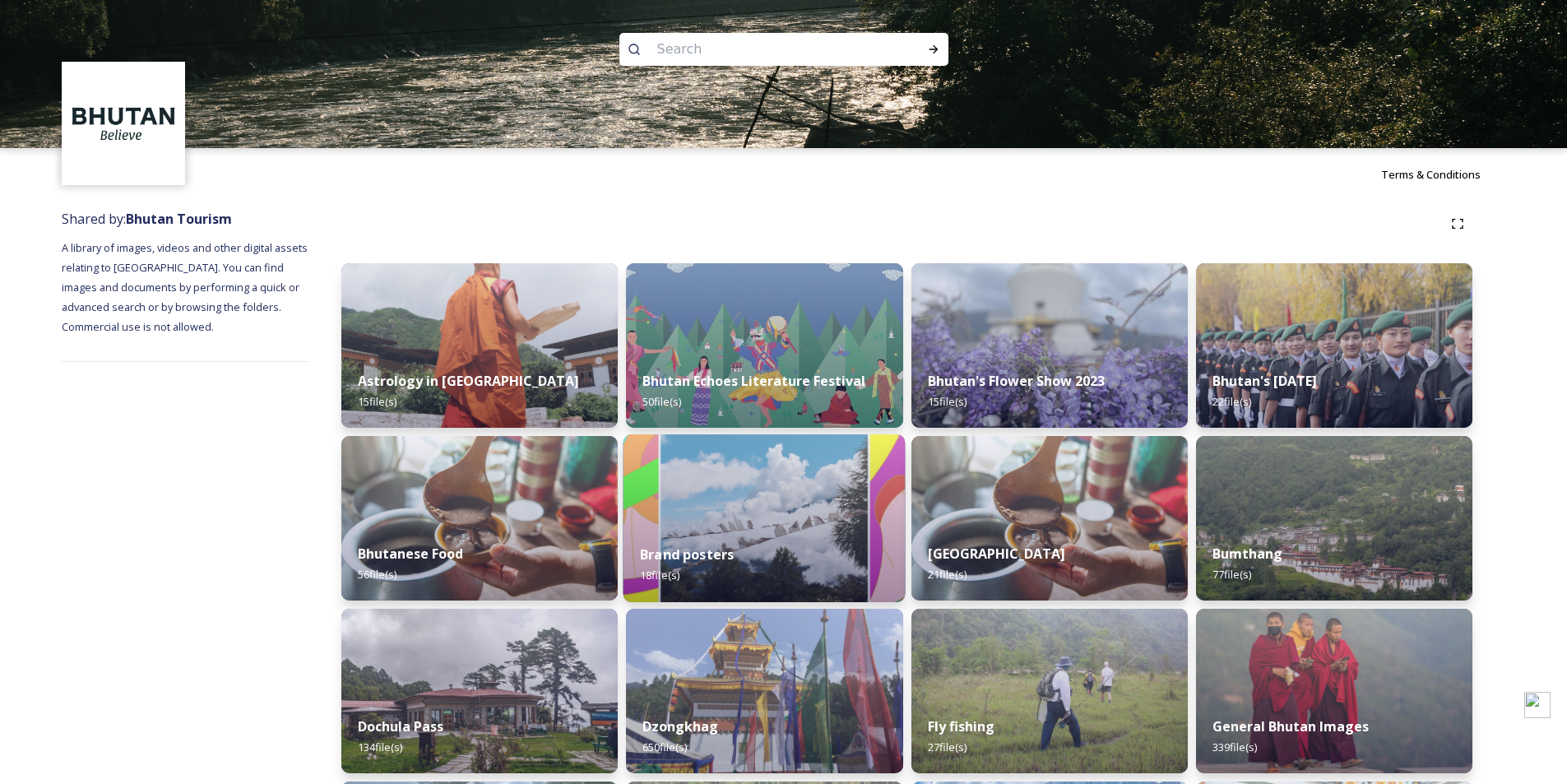
drag, startPoint x: 690, startPoint y: 552, endPoint x: 701, endPoint y: 552, distance: 11.0
drag, startPoint x: 701, startPoint y: 552, endPoint x: 685, endPoint y: 553, distance: 16.0
click at [685, 553] on strong "Brand posters" at bounding box center [687, 553] width 94 height 18
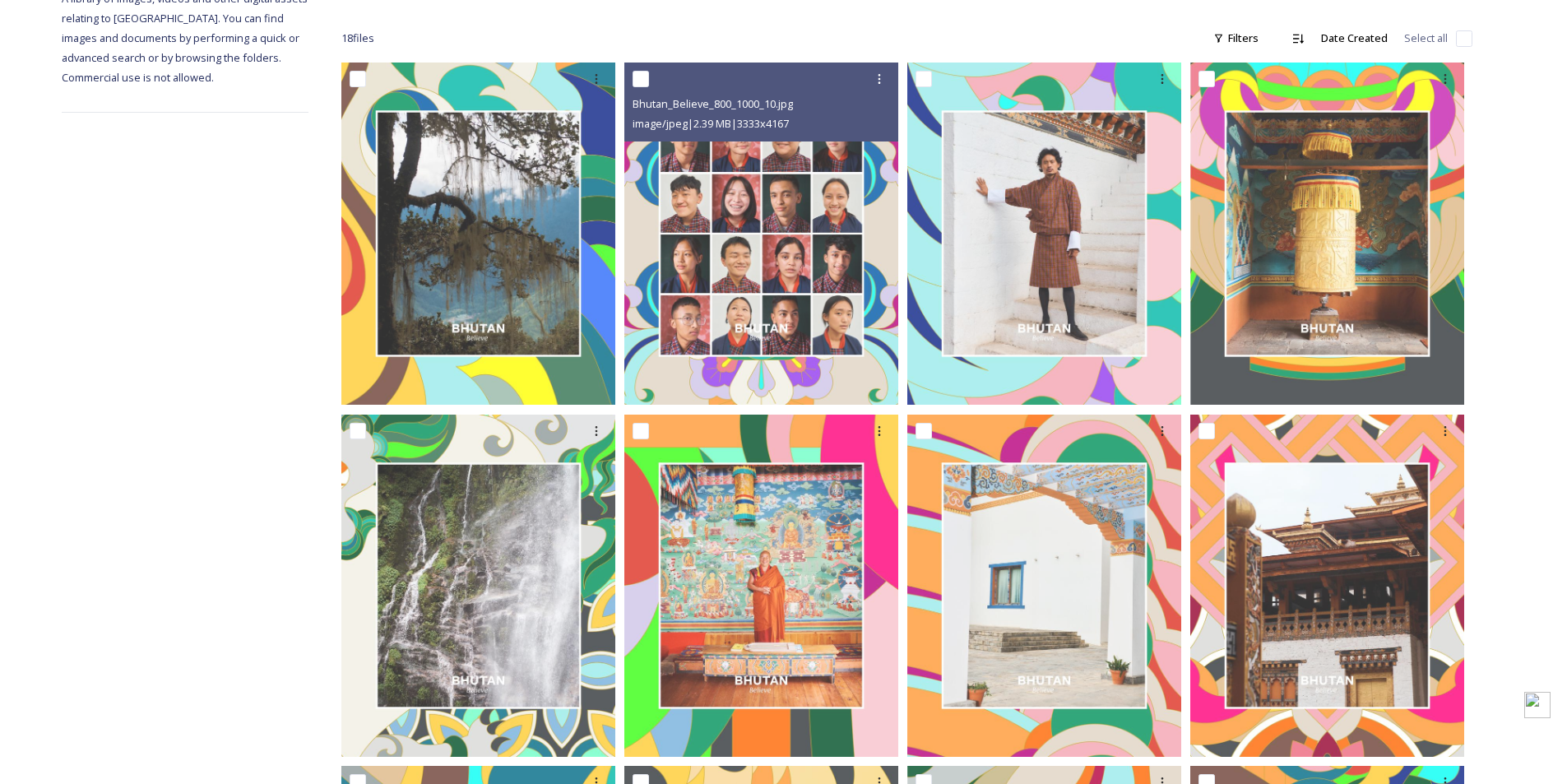
scroll to position [411, 0]
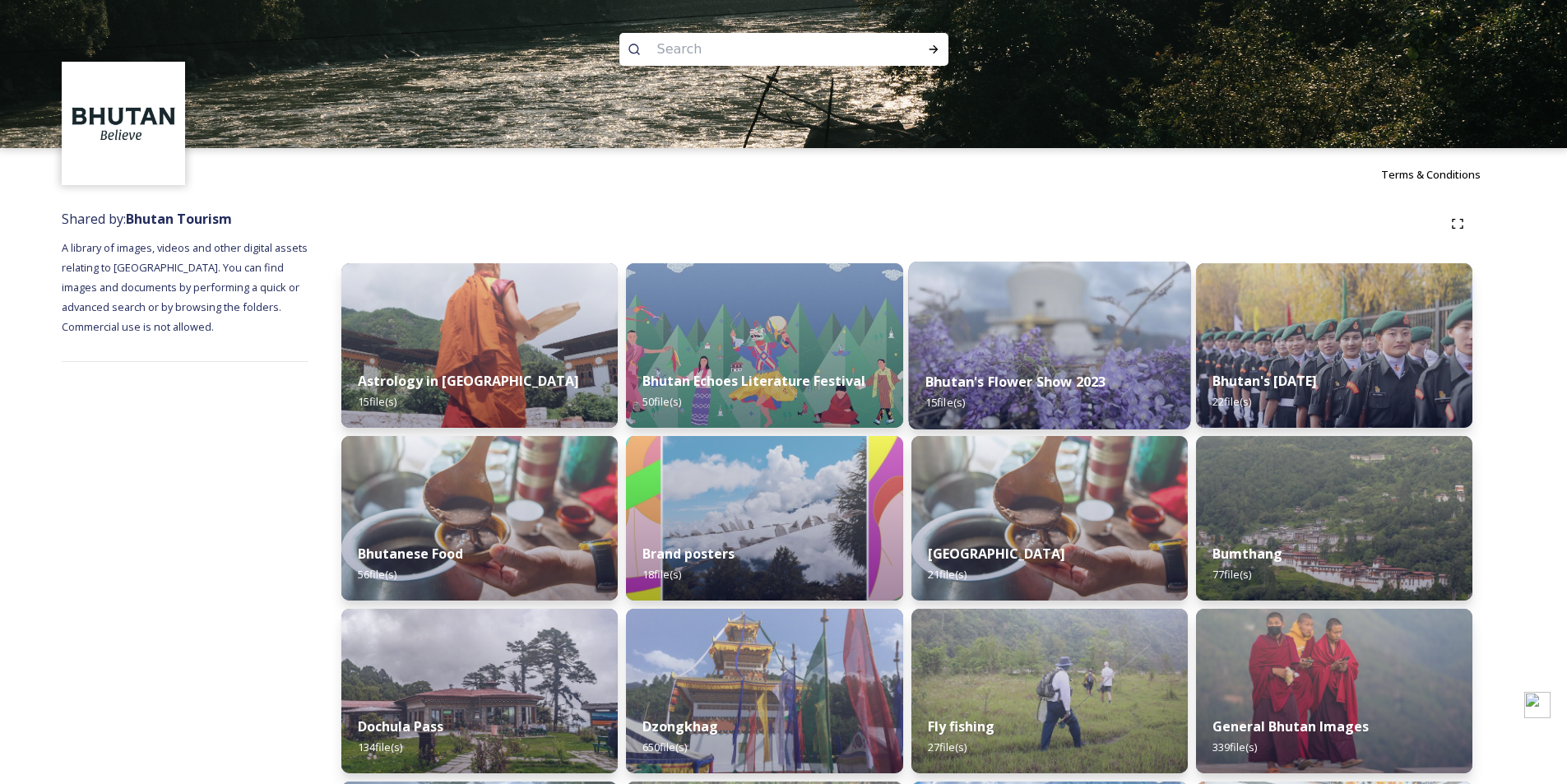
click at [995, 383] on strong "Bhutan's Flower Show 2023" at bounding box center [1016, 381] width 180 height 18
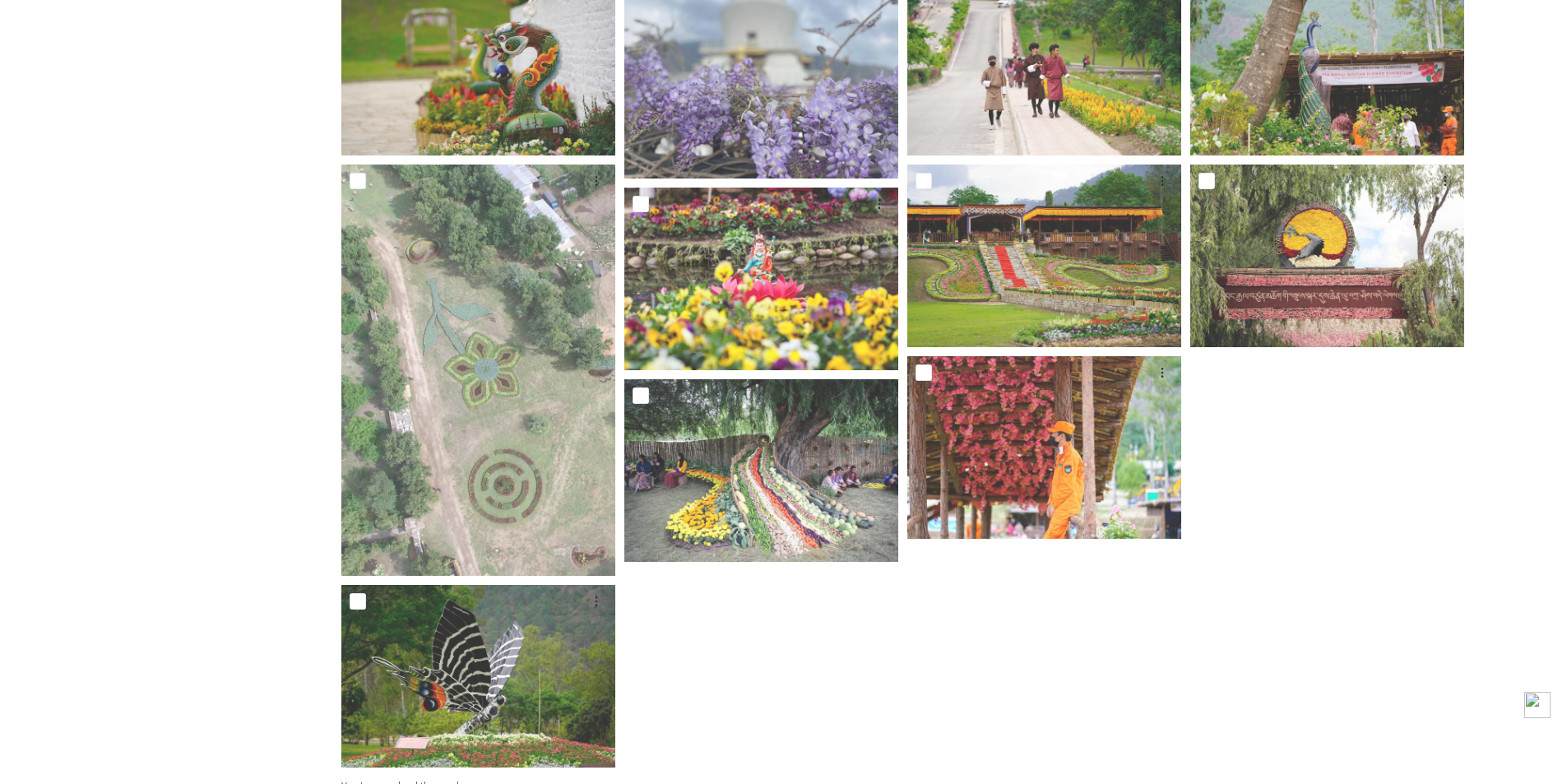
scroll to position [551, 0]
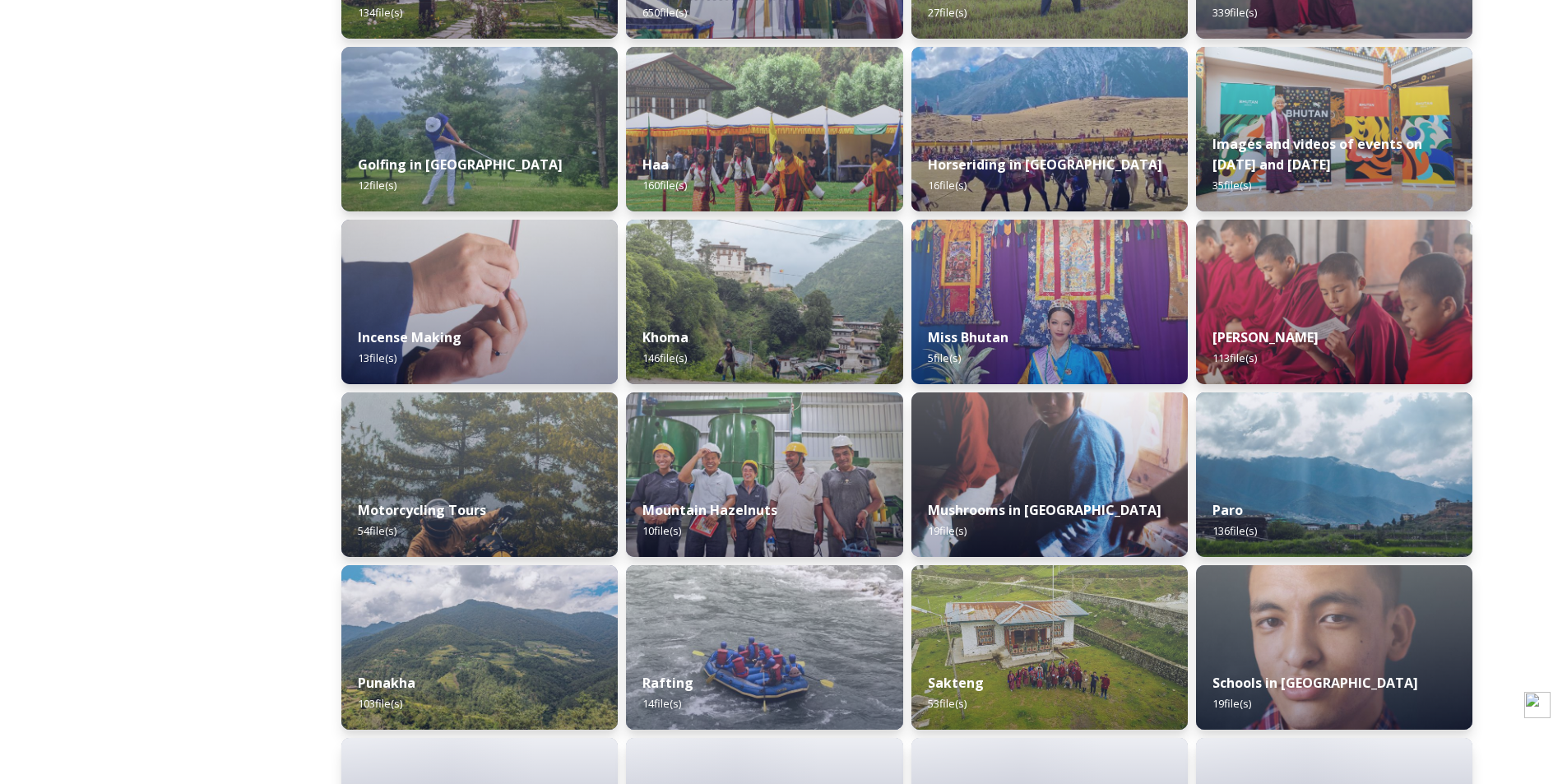
scroll to position [987, 0]
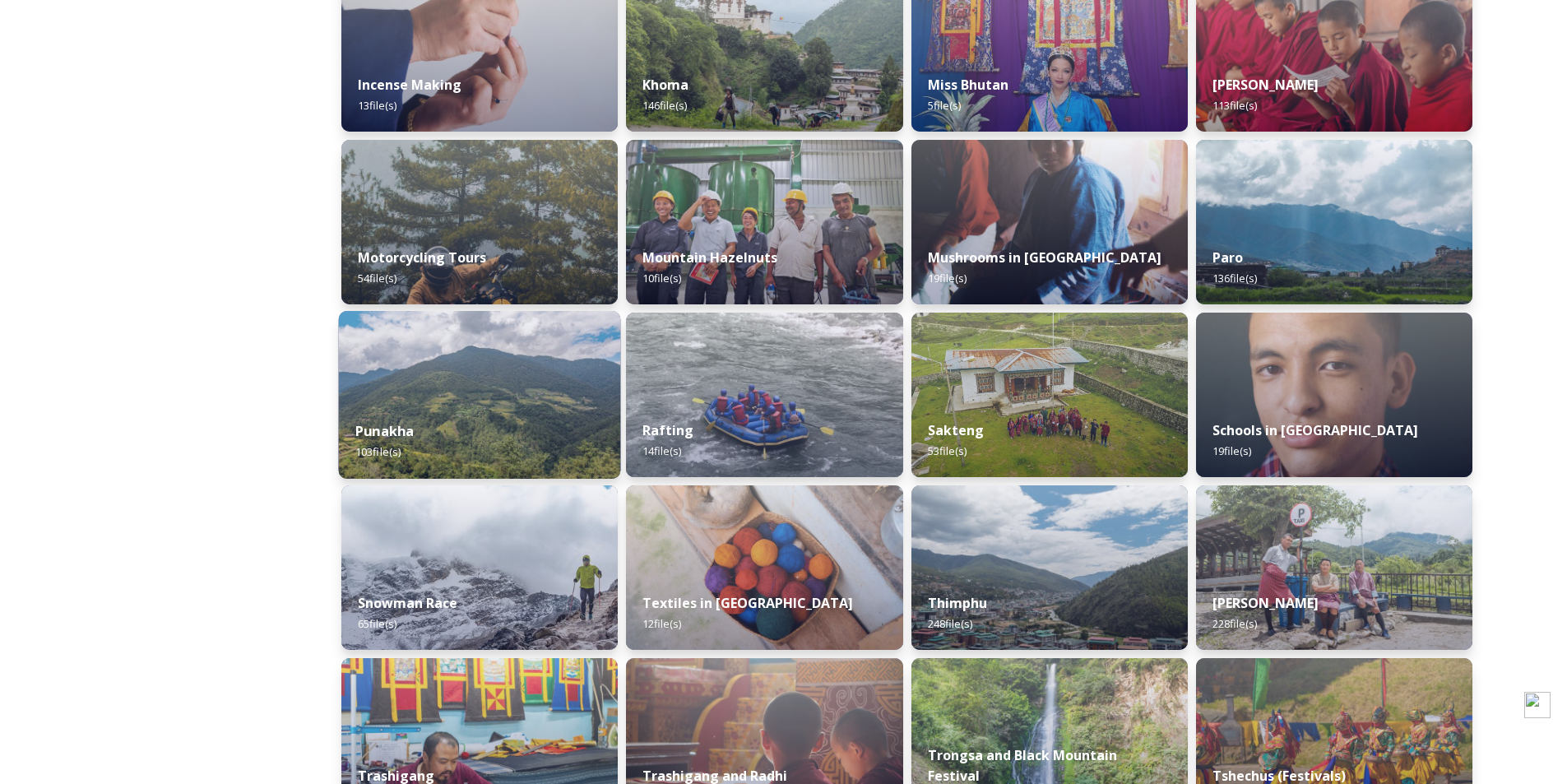
click at [376, 430] on strong "Punakha" at bounding box center [385, 430] width 59 height 18
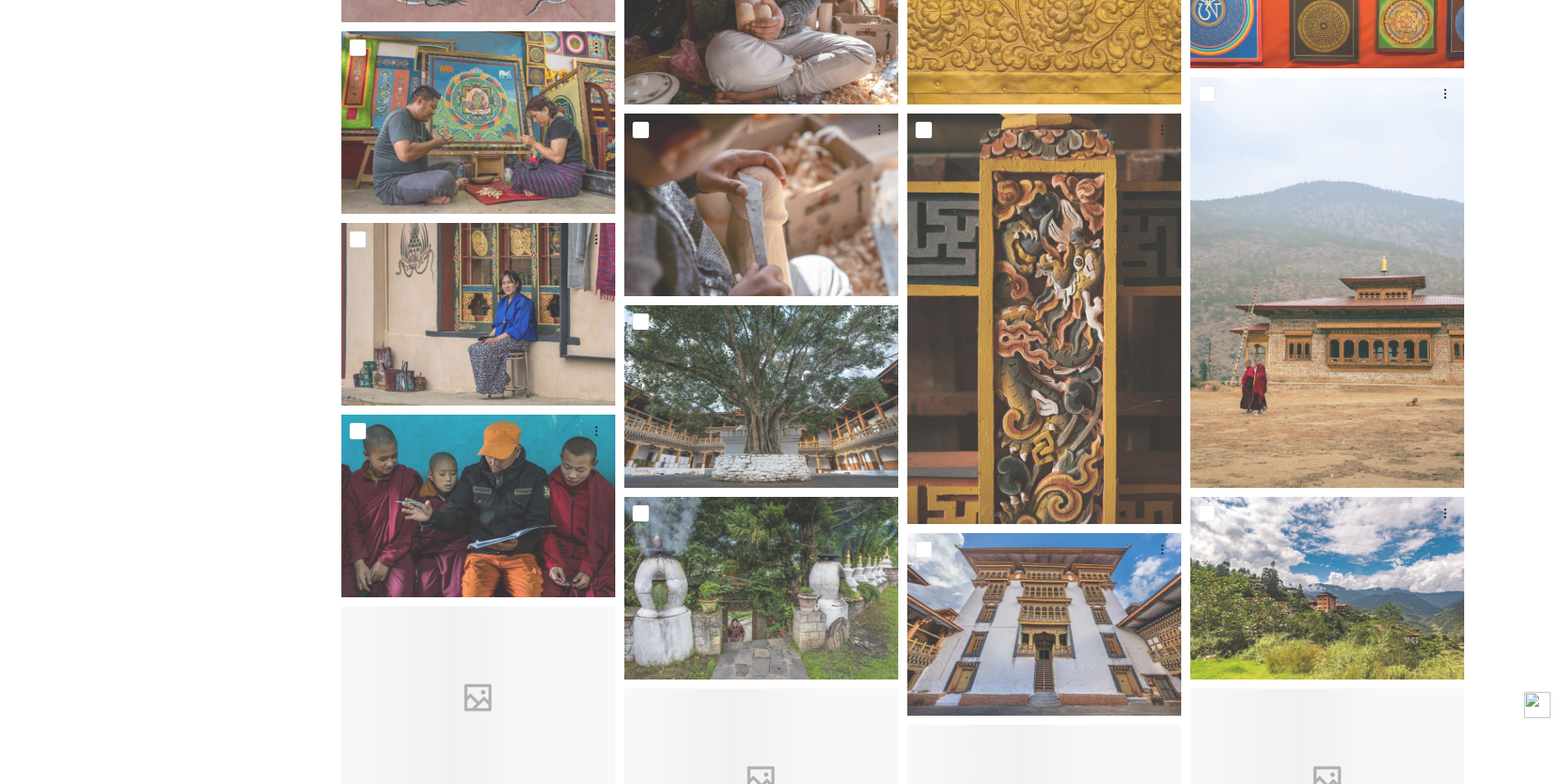
scroll to position [3951, 0]
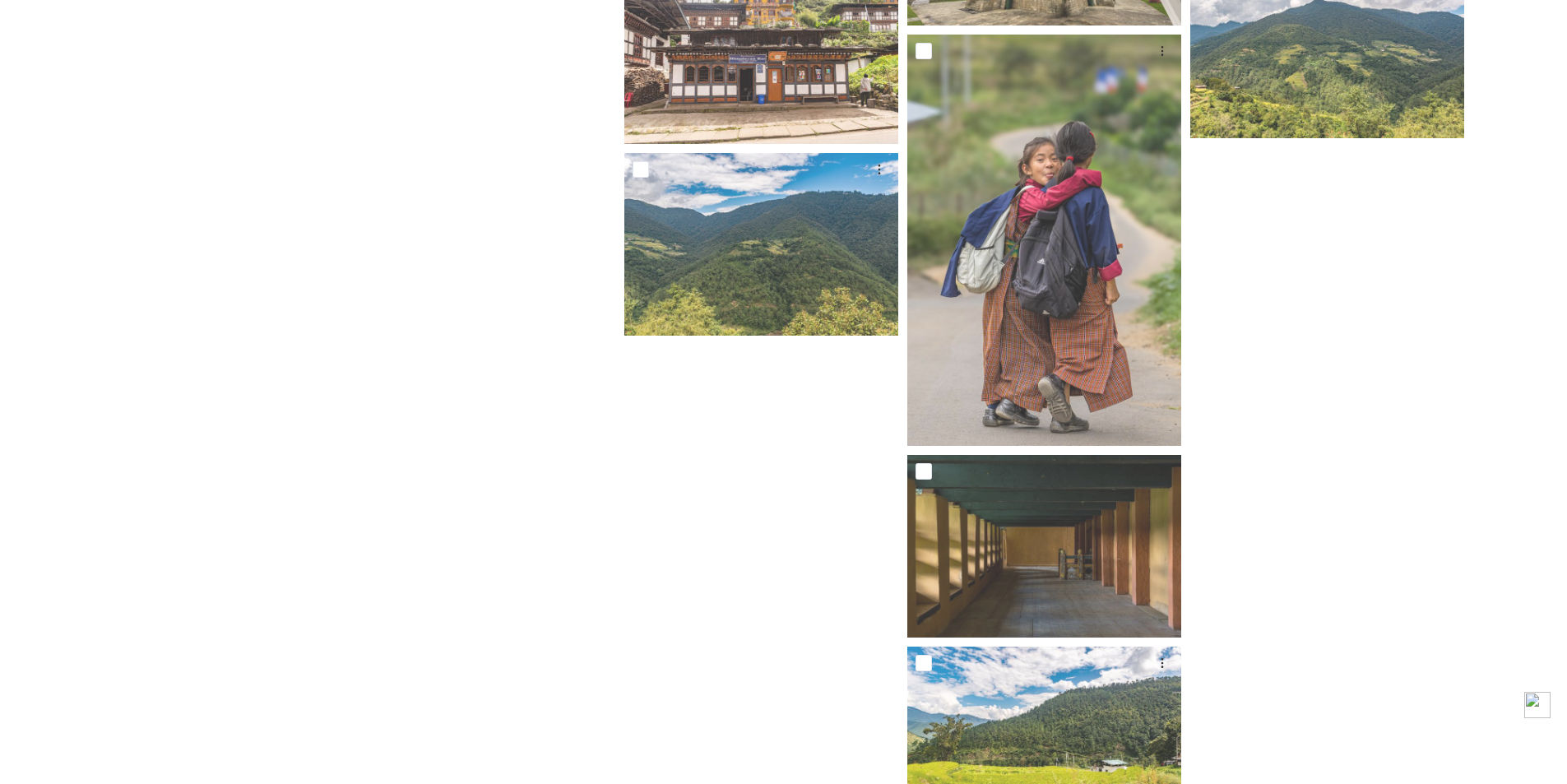
scroll to position [6361, 0]
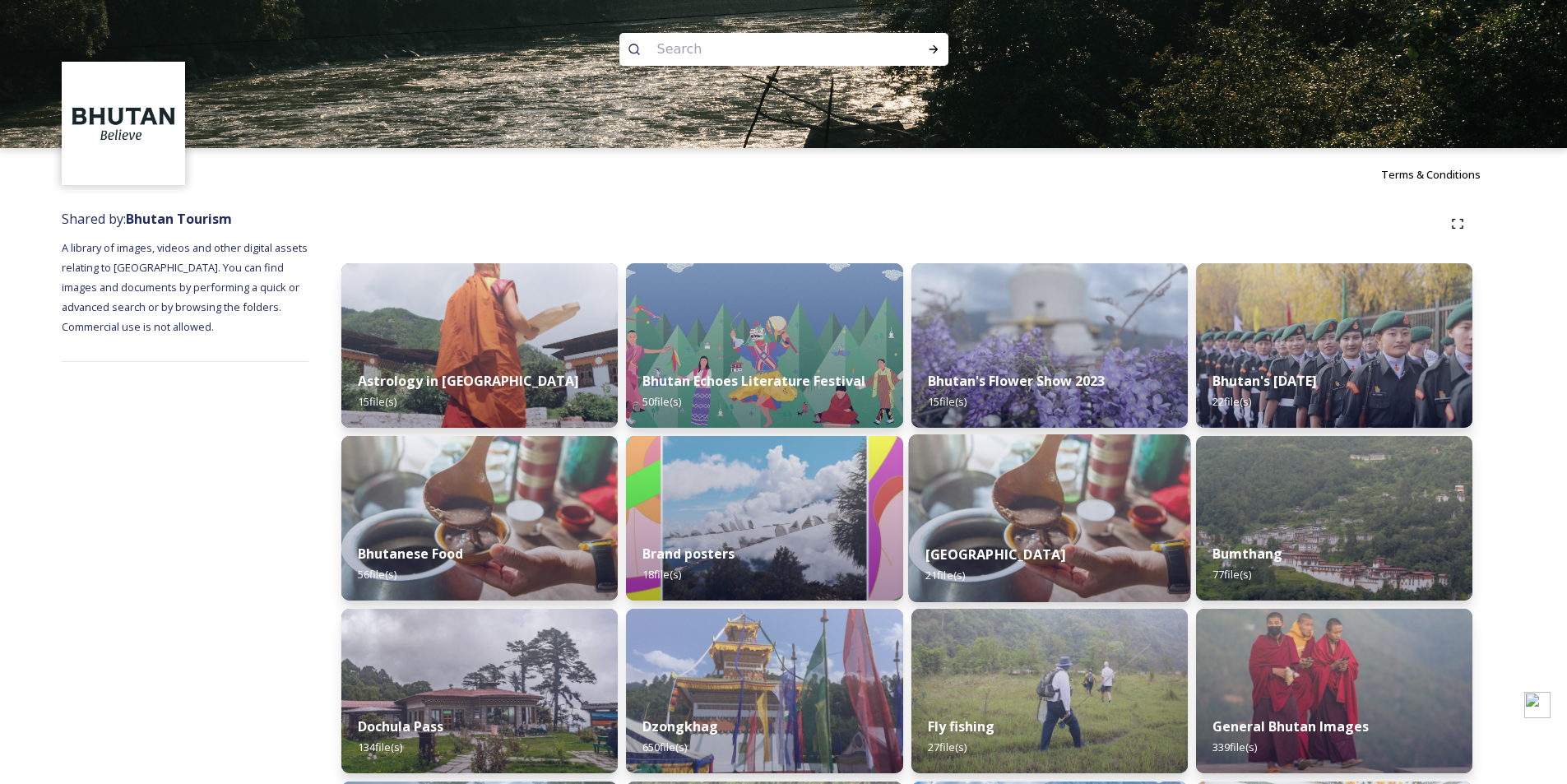
click at [974, 557] on strong "[GEOGRAPHIC_DATA]" at bounding box center [995, 553] width 140 height 18
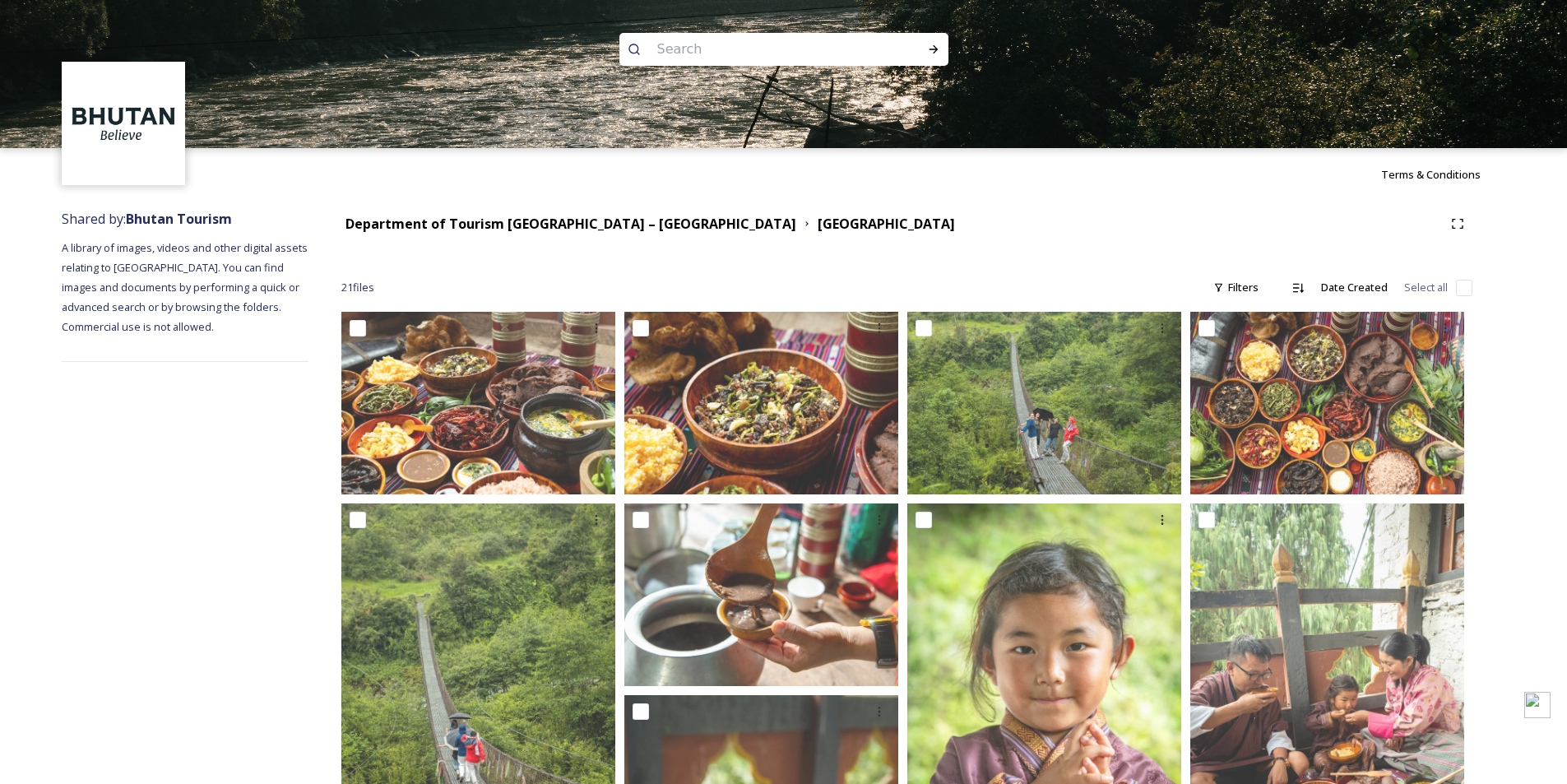
click at [668, 51] on input at bounding box center [762, 49] width 225 height 36
paste input "Crane Festival"
type input "Crane Festival"
click at [934, 47] on icon at bounding box center [934, 49] width 13 height 13
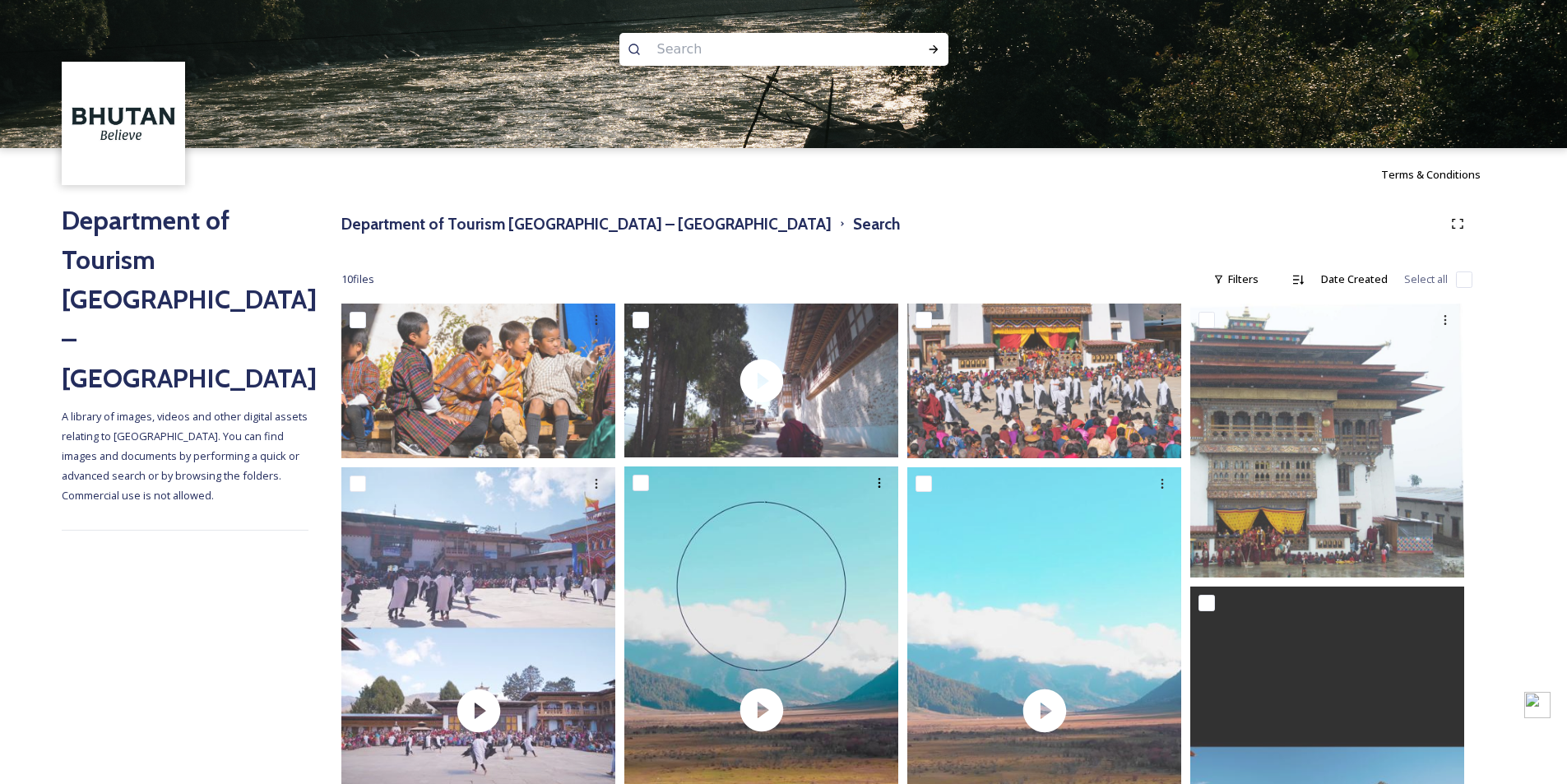
click at [670, 52] on input at bounding box center [762, 49] width 225 height 36
type input "s"
click at [930, 47] on icon at bounding box center [934, 49] width 13 height 13
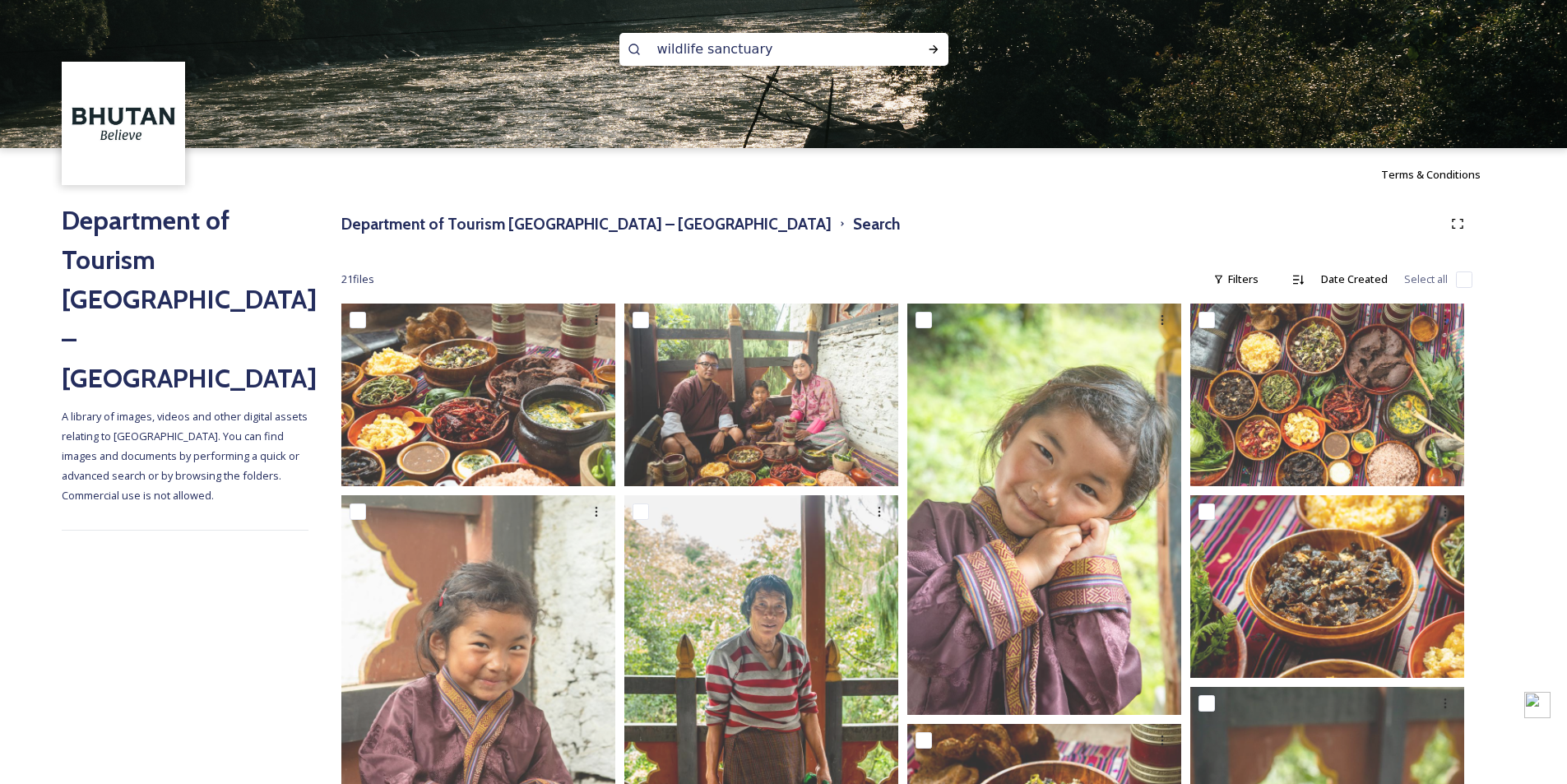
click at [725, 55] on input "wildlife sanctuary" at bounding box center [762, 49] width 225 height 36
paste input "[PERSON_NAME] and Bumdeling National Parks"
click at [937, 43] on icon at bounding box center [934, 49] width 13 height 13
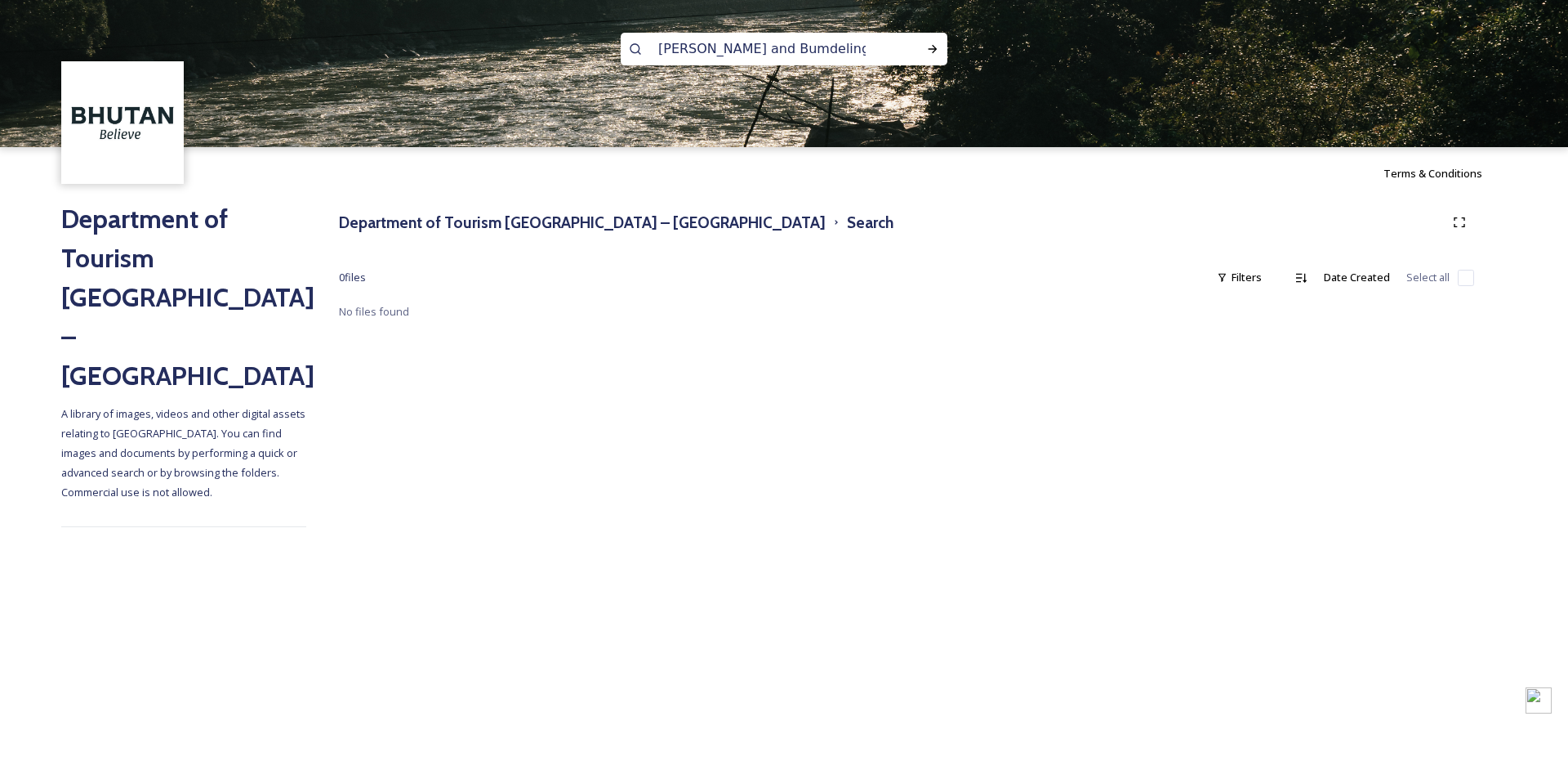
drag, startPoint x: 854, startPoint y: 45, endPoint x: 647, endPoint y: 53, distance: 207.2
click at [647, 53] on div "[PERSON_NAME] and Bumdeling National Parks" at bounding box center [784, 49] width 327 height 33
paste input "[GEOGRAPHIC_DATA]"
click at [768, 51] on input "[GEOGRAPHIC_DATA] [PERSON_NAME]" at bounding box center [762, 49] width 223 height 36
click at [931, 45] on icon at bounding box center [933, 49] width 13 height 13
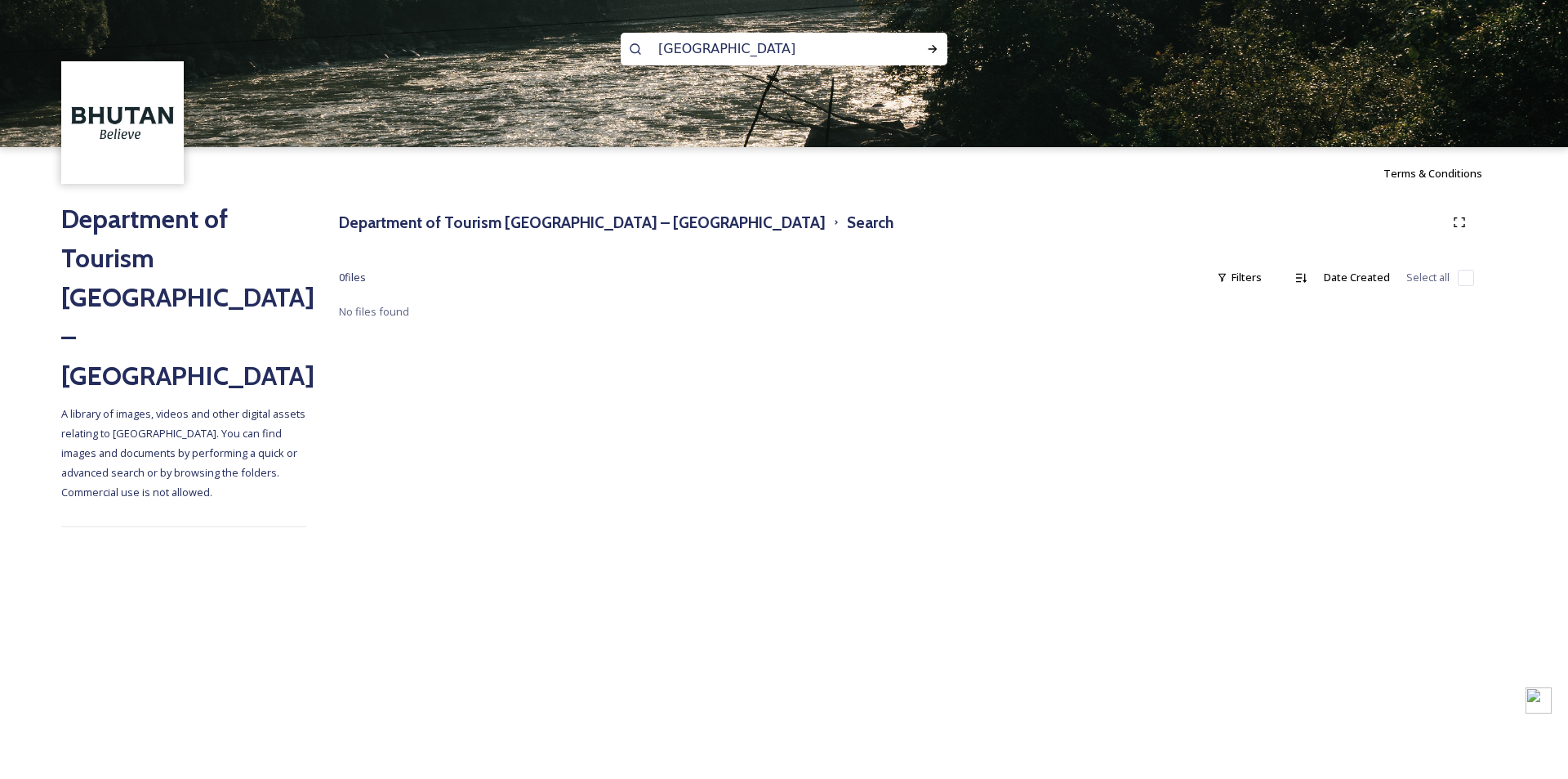
scroll to position [2, 0]
drag, startPoint x: 752, startPoint y: 50, endPoint x: 828, endPoint y: 50, distance: 76.0
click at [828, 50] on input "[GEOGRAPHIC_DATA]" at bounding box center [762, 47] width 223 height 36
click at [926, 52] on icon at bounding box center [933, 49] width 13 height 13
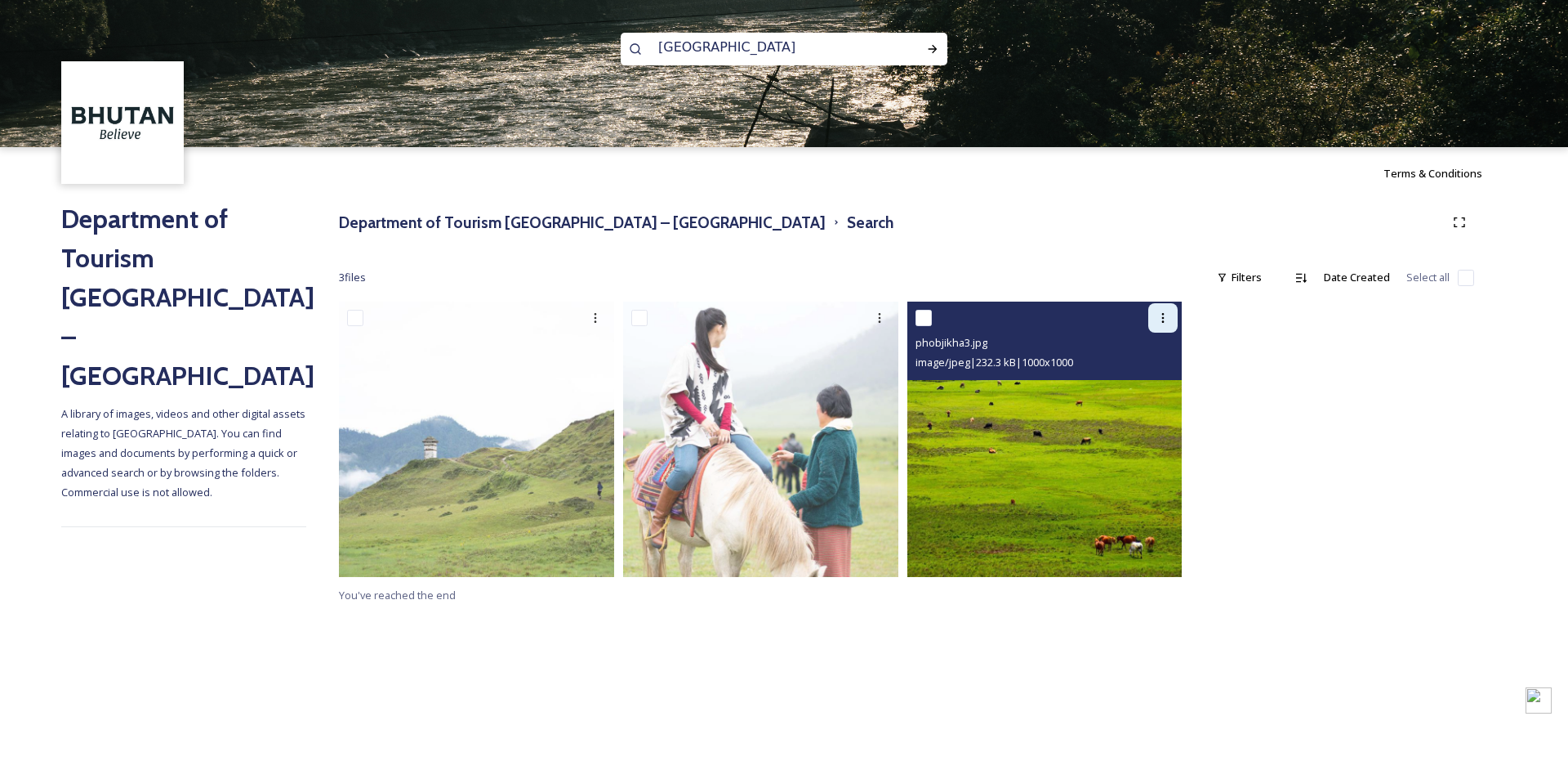
click at [1166, 321] on icon at bounding box center [1164, 318] width 13 height 13
click at [1155, 386] on span "Download" at bounding box center [1144, 385] width 50 height 15
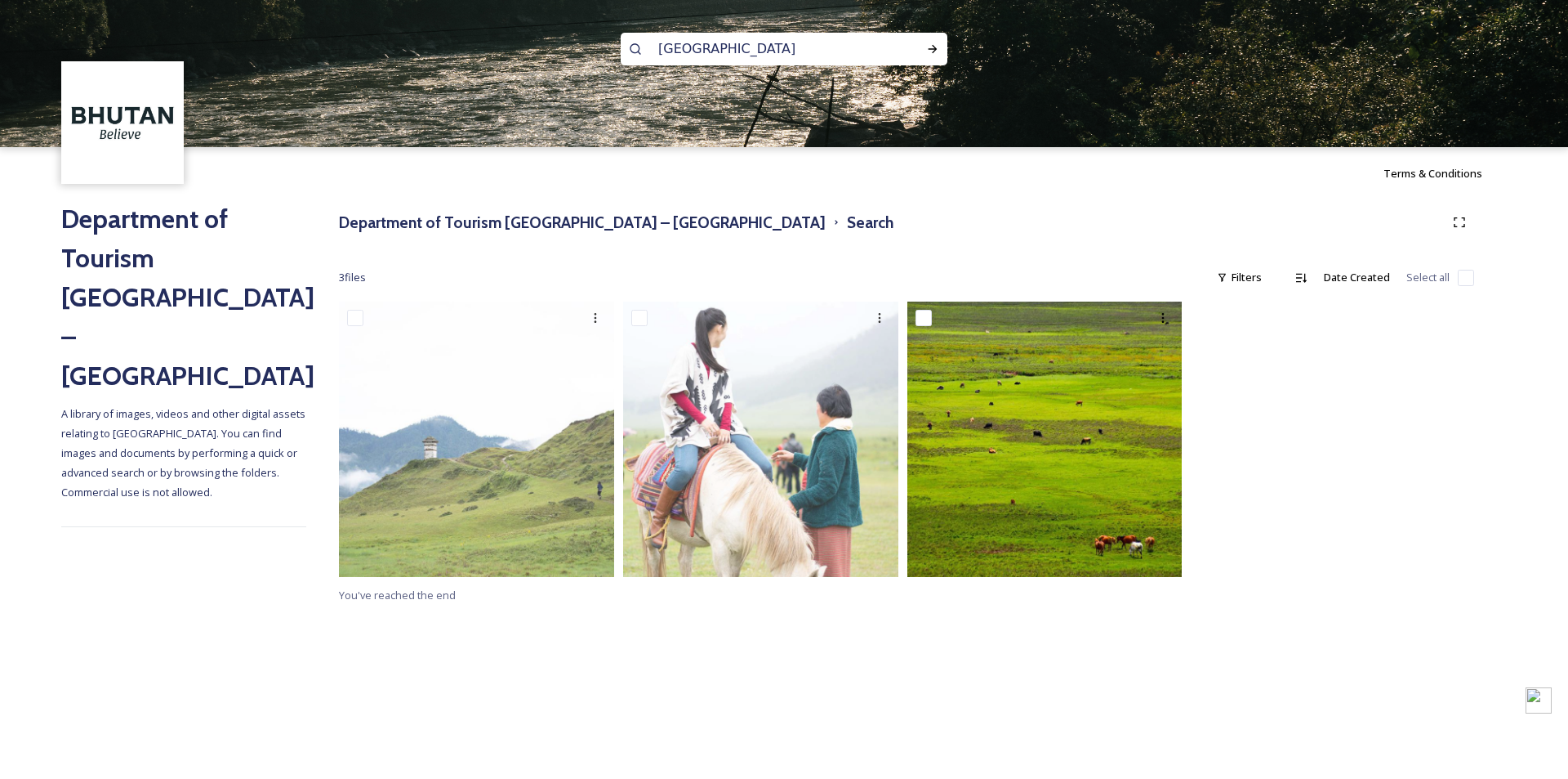
drag, startPoint x: 715, startPoint y: 46, endPoint x: 800, endPoint y: 49, distance: 85.1
click at [800, 49] on input "[GEOGRAPHIC_DATA]" at bounding box center [762, 49] width 223 height 36
type input "Phobjikha"
click at [925, 45] on div "Run Search" at bounding box center [933, 48] width 29 height 29
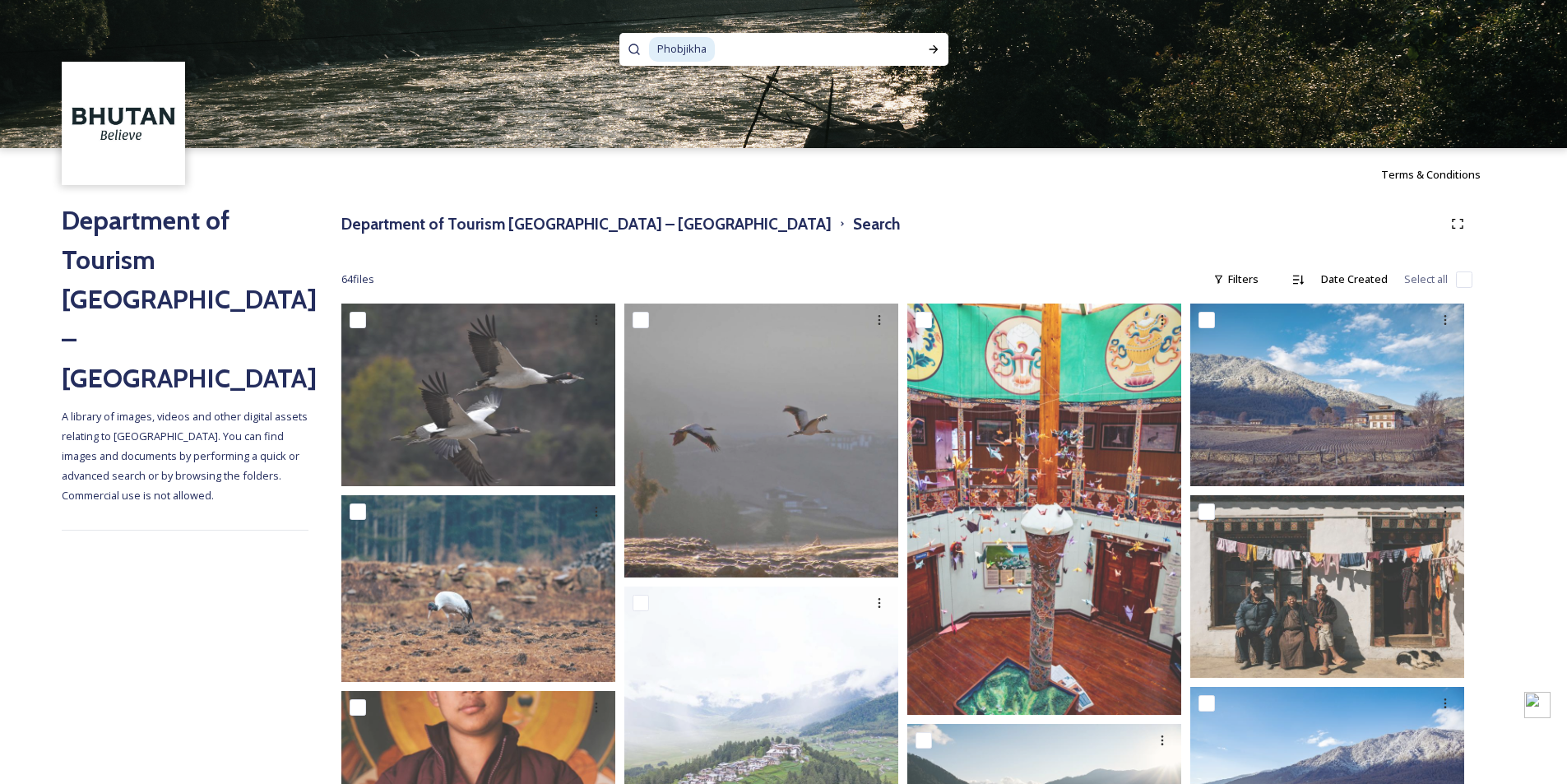
drag, startPoint x: 720, startPoint y: 46, endPoint x: 568, endPoint y: 43, distance: 152.0
click at [568, 43] on div "Phobjikha" at bounding box center [784, 74] width 1567 height 148
type input "P"
paste input "[GEOGRAPHIC_DATA][PERSON_NAME]"
click at [933, 49] on icon at bounding box center [934, 49] width 9 height 9
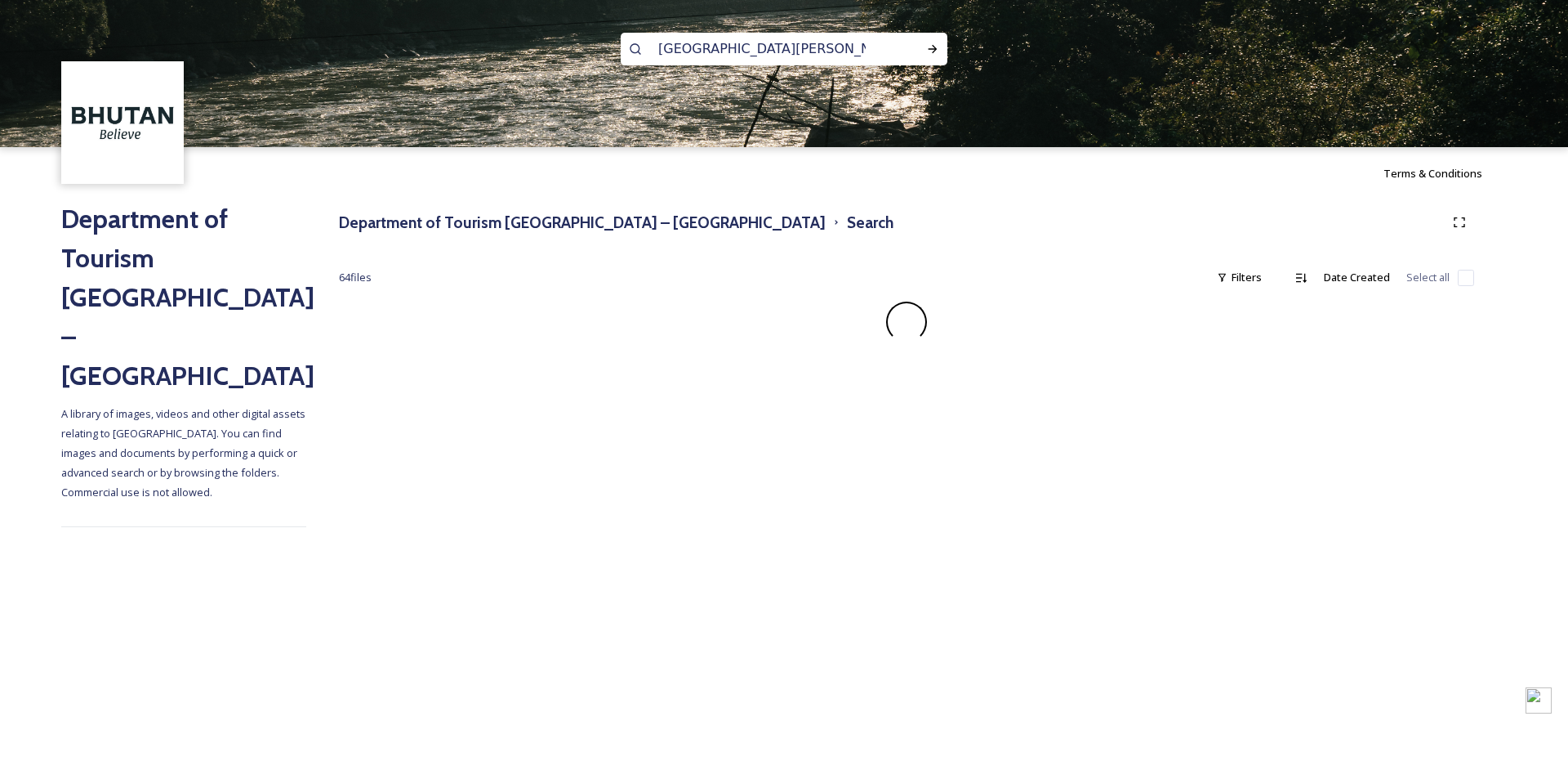
click at [1055, 76] on img at bounding box center [784, 74] width 1568 height 147
click at [1054, 97] on img at bounding box center [784, 74] width 1568 height 147
click at [1066, 83] on img at bounding box center [784, 74] width 1568 height 147
click at [693, 49] on input "[GEOGRAPHIC_DATA][PERSON_NAME]" at bounding box center [762, 49] width 223 height 36
click at [927, 46] on icon at bounding box center [933, 49] width 13 height 13
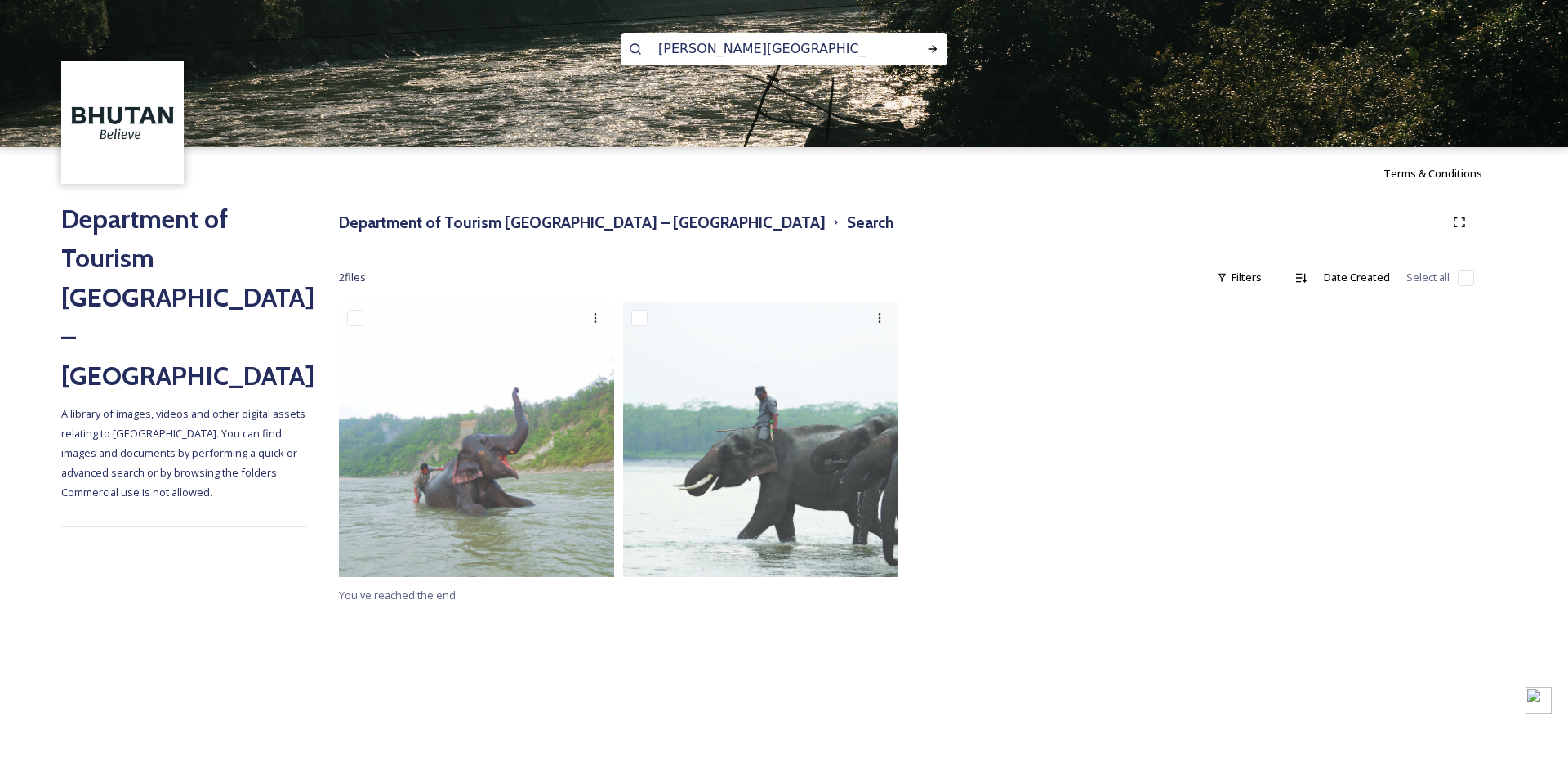
drag, startPoint x: 816, startPoint y: 51, endPoint x: 480, endPoint y: 46, distance: 336.0
click at [480, 46] on div "[PERSON_NAME][GEOGRAPHIC_DATA]" at bounding box center [784, 74] width 1568 height 147
click at [671, 49] on input "treeking" at bounding box center [762, 49] width 223 height 36
click at [932, 43] on icon at bounding box center [933, 49] width 13 height 13
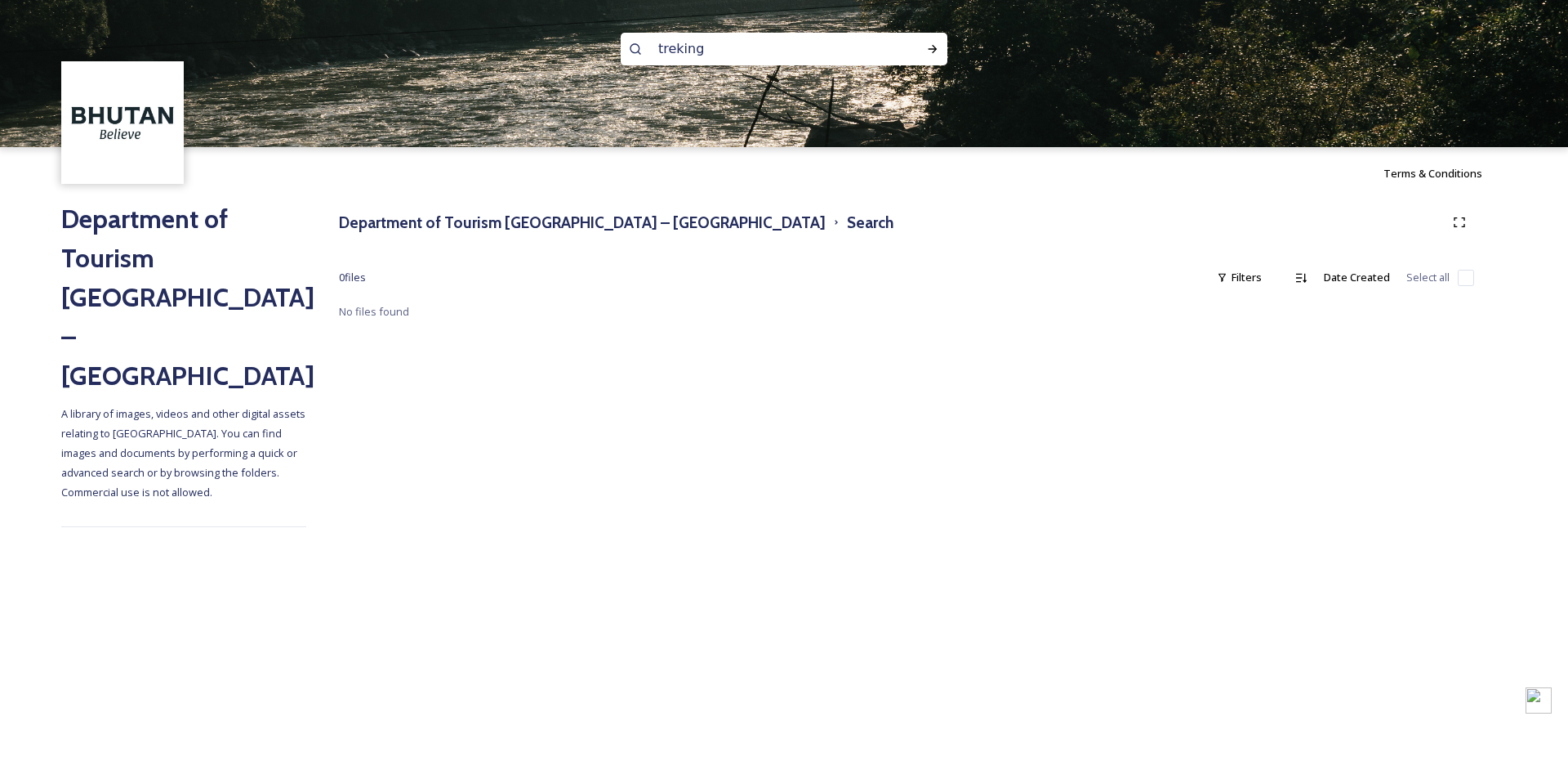
click at [723, 44] on input "treking" at bounding box center [762, 49] width 223 height 36
drag, startPoint x: 726, startPoint y: 46, endPoint x: 540, endPoint y: 47, distance: 186.0
click at [543, 48] on div "treking" at bounding box center [784, 74] width 1568 height 147
click at [934, 50] on icon at bounding box center [933, 49] width 13 height 13
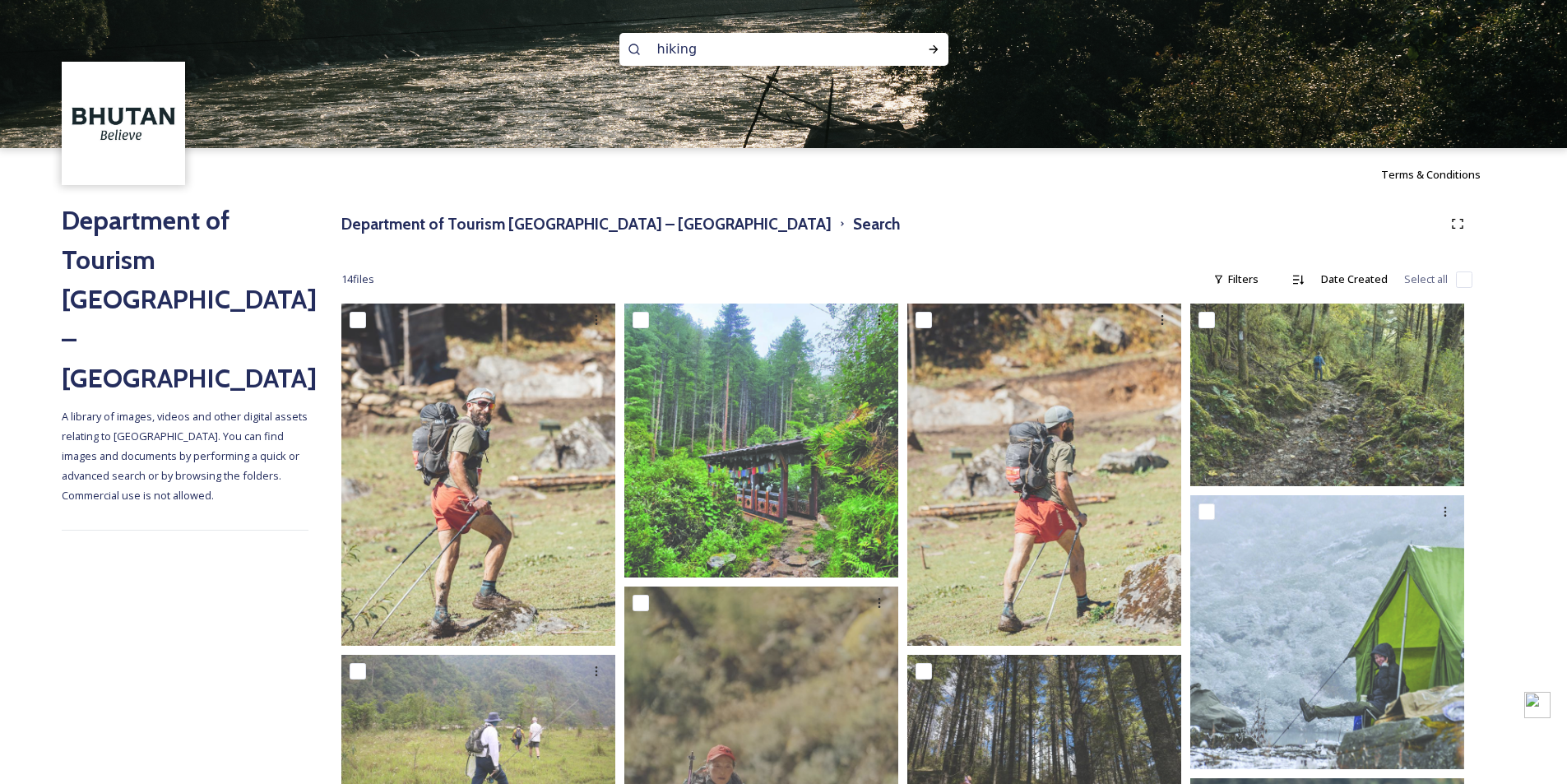
click at [722, 47] on input "hiking" at bounding box center [762, 49] width 225 height 36
drag, startPoint x: 746, startPoint y: 53, endPoint x: 538, endPoint y: 50, distance: 208.0
click at [539, 50] on div "hiking" at bounding box center [784, 74] width 1567 height 148
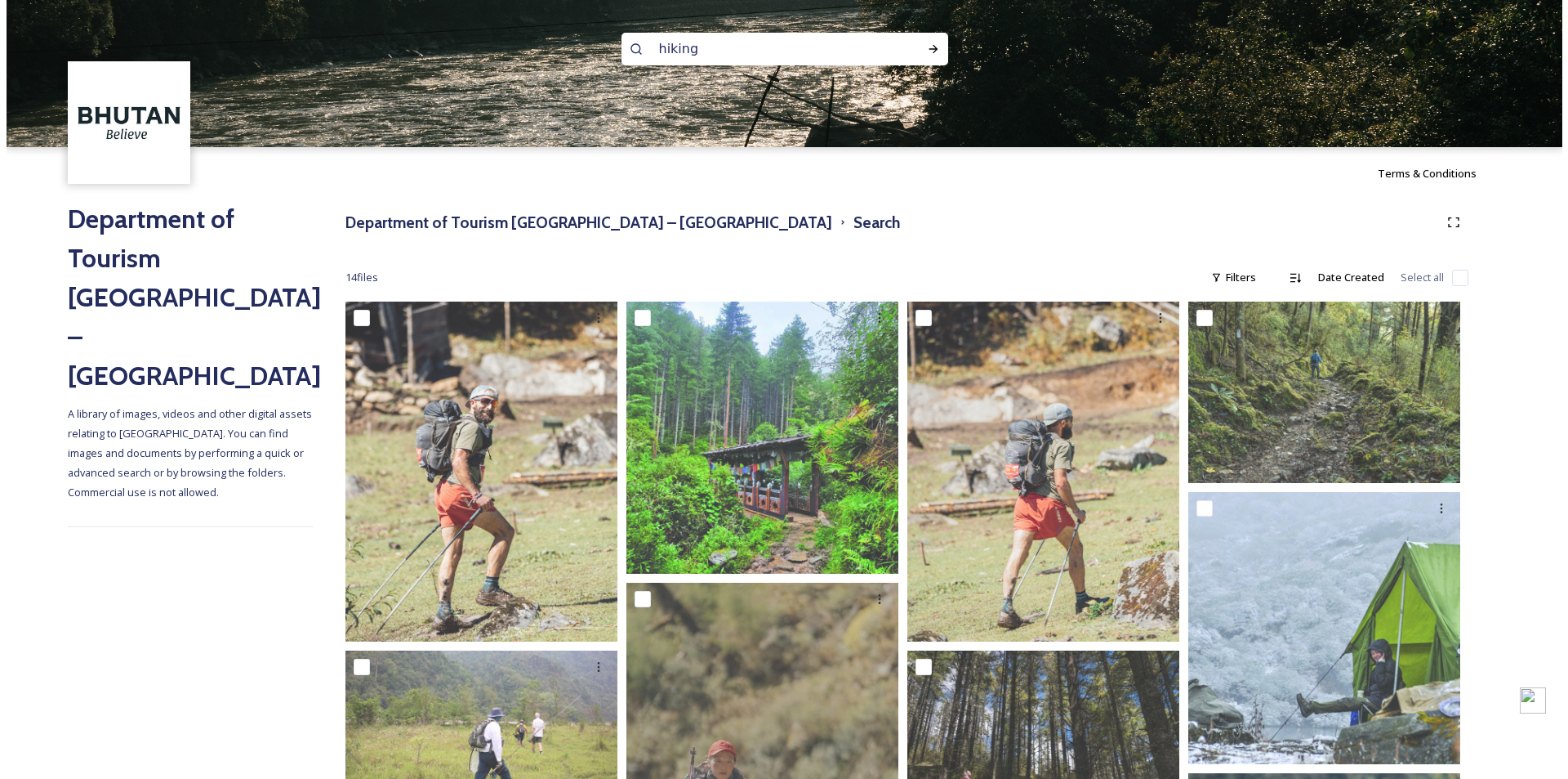
scroll to position [2, 0]
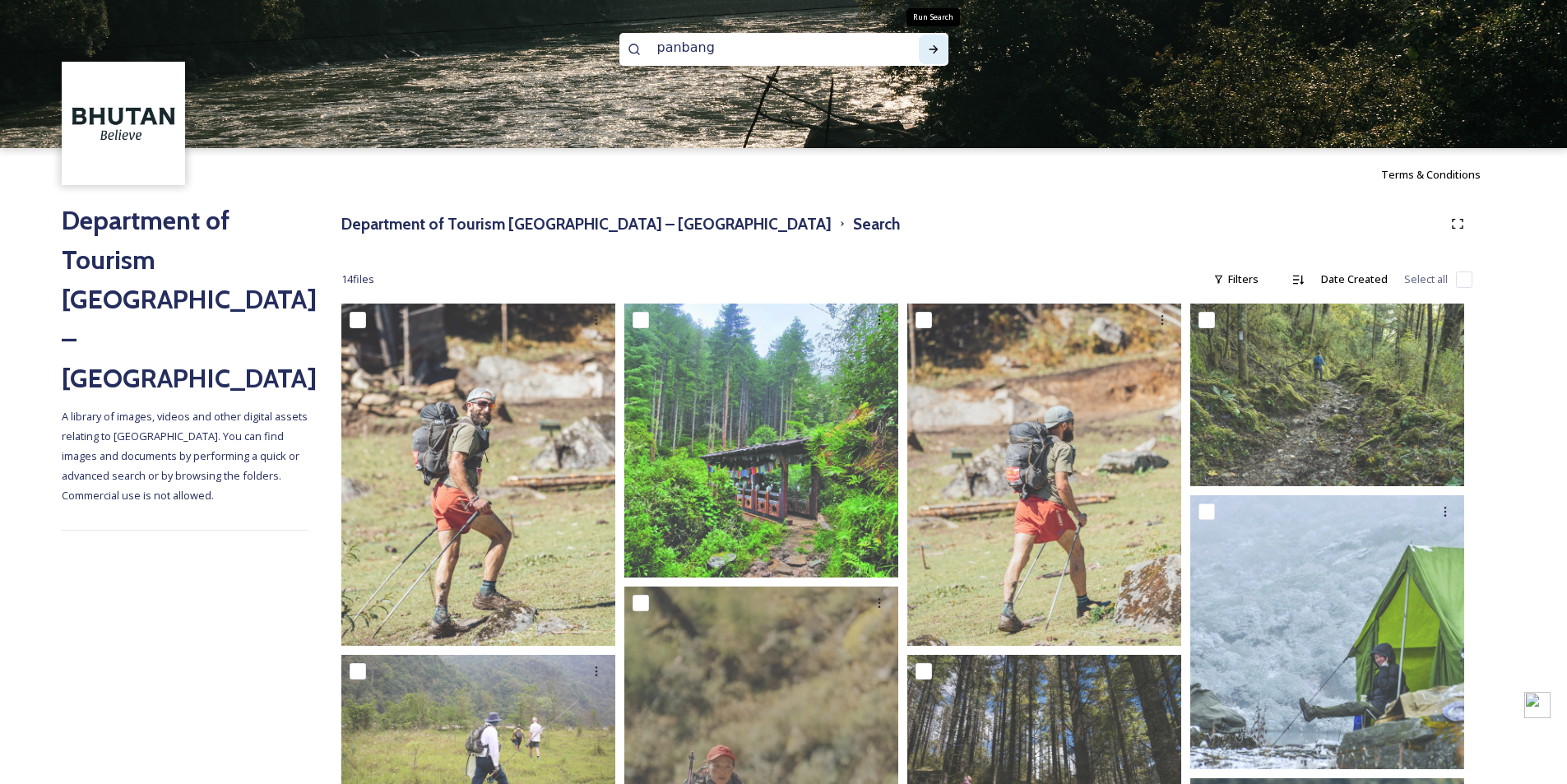
type input "panbang"
click at [931, 47] on icon at bounding box center [934, 49] width 13 height 13
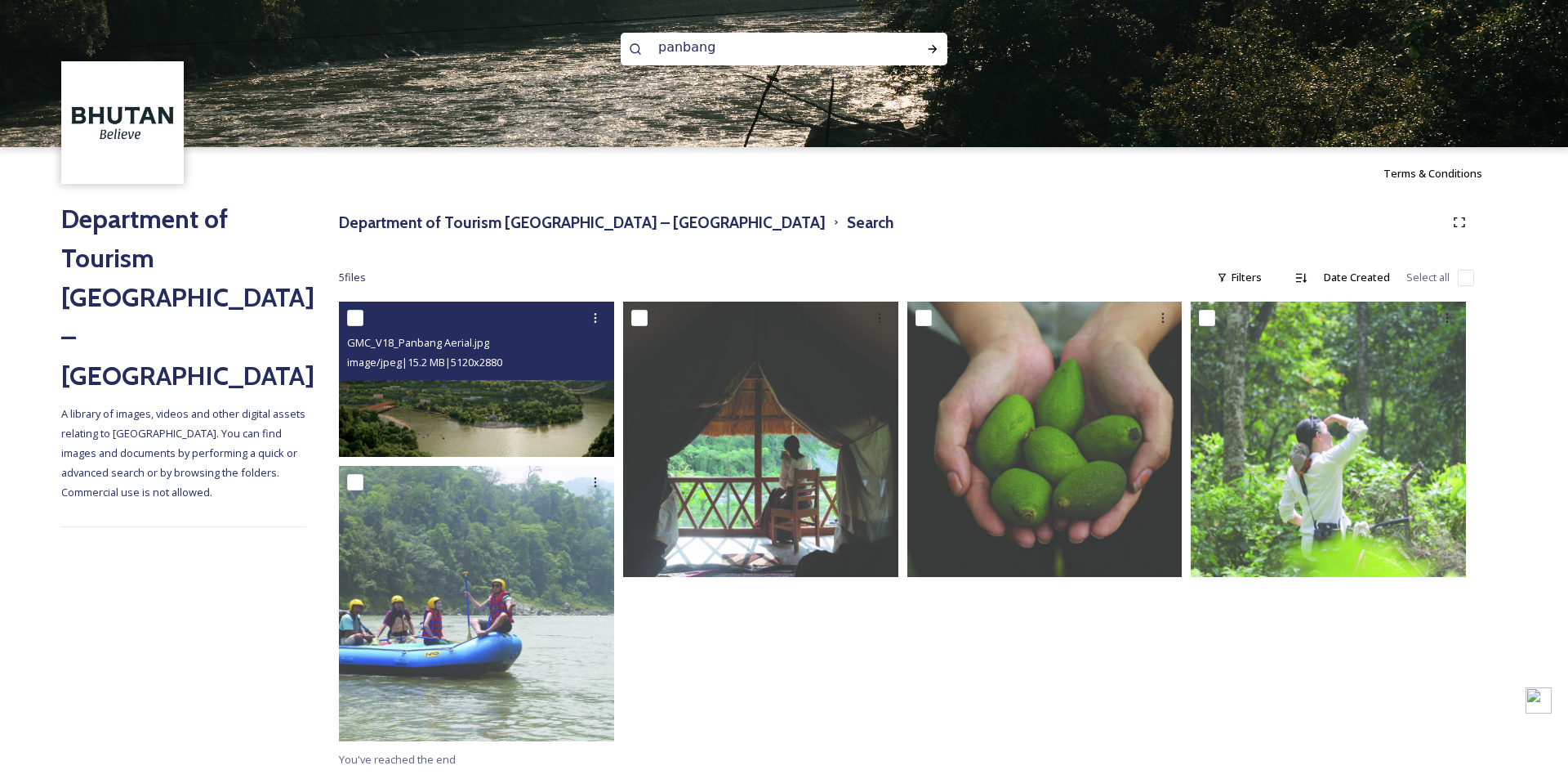
click at [400, 403] on img at bounding box center [477, 379] width 275 height 156
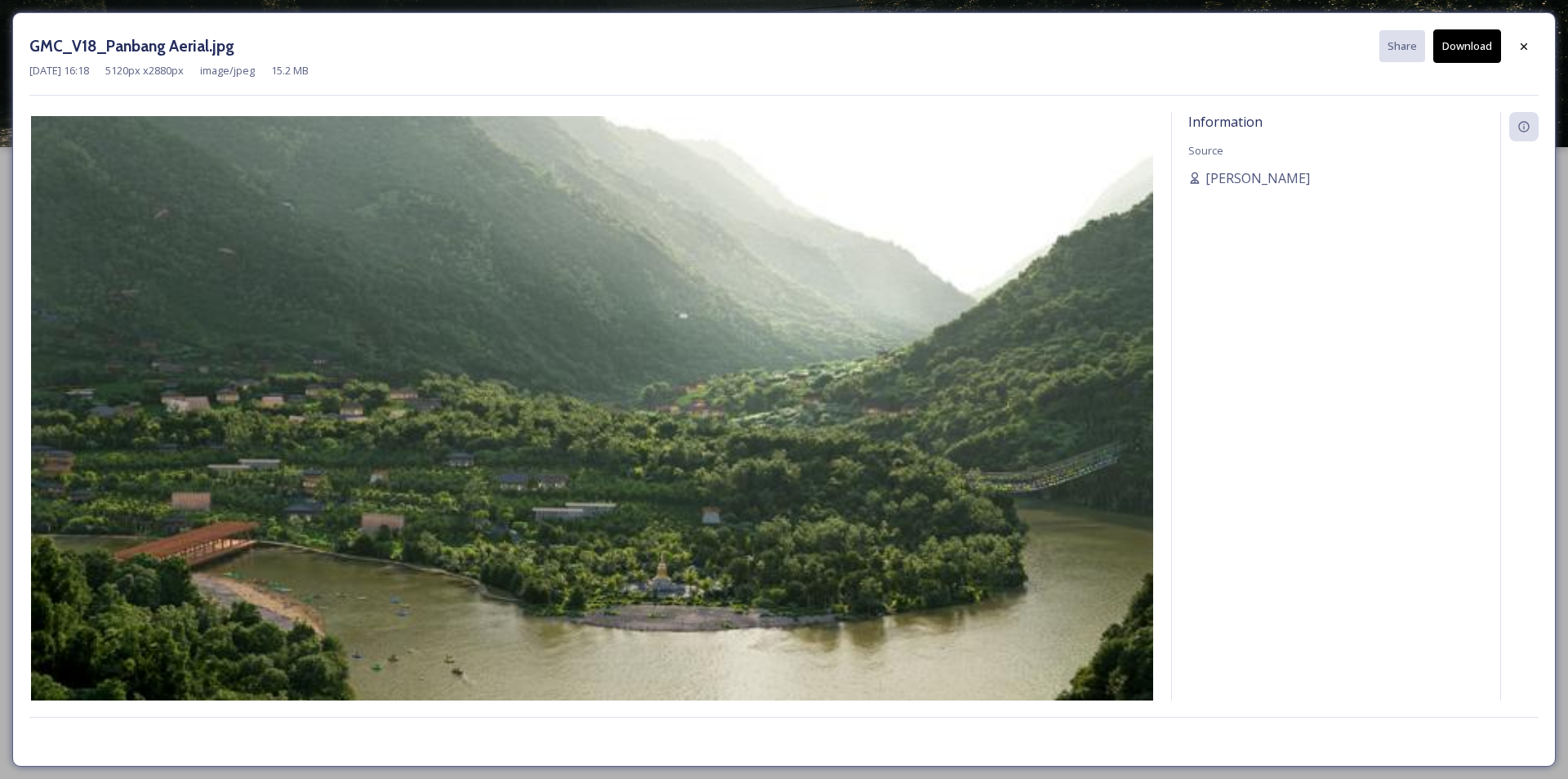
click at [1465, 61] on button "Download" at bounding box center [1467, 46] width 68 height 34
